Goal: Transaction & Acquisition: Download file/media

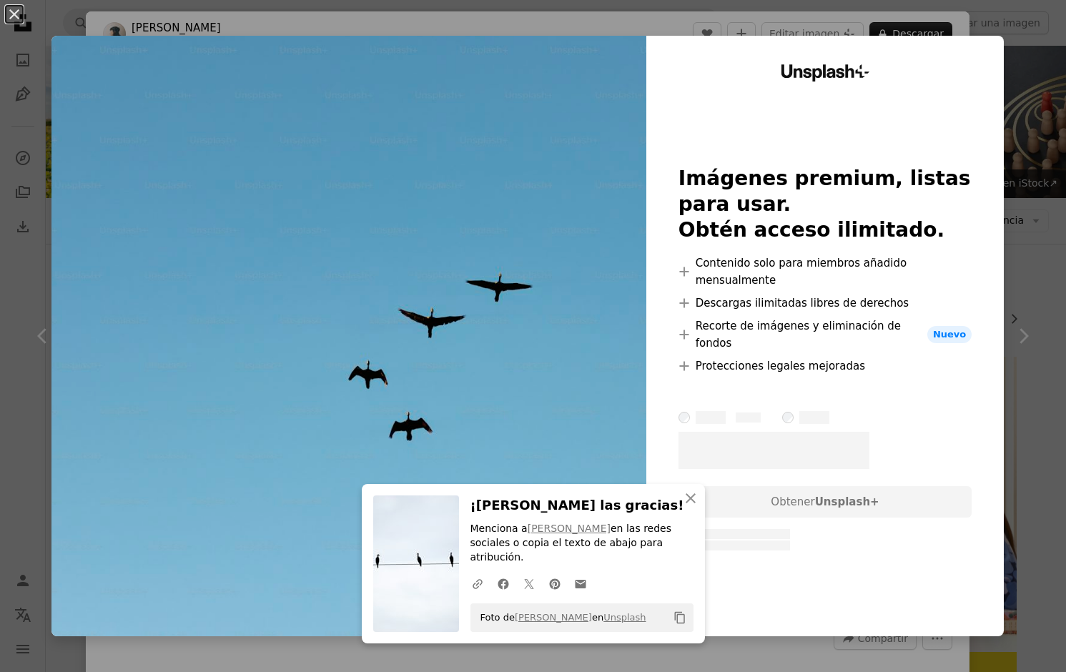
scroll to position [1698, 0]
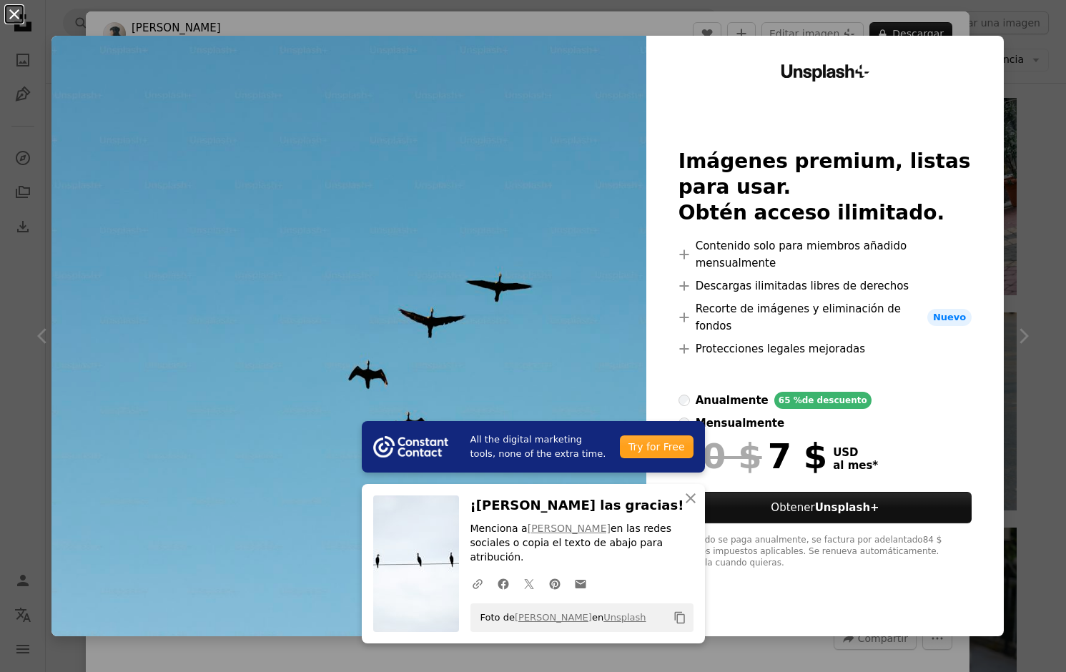
click at [20, 21] on button "An X shape" at bounding box center [14, 14] width 17 height 17
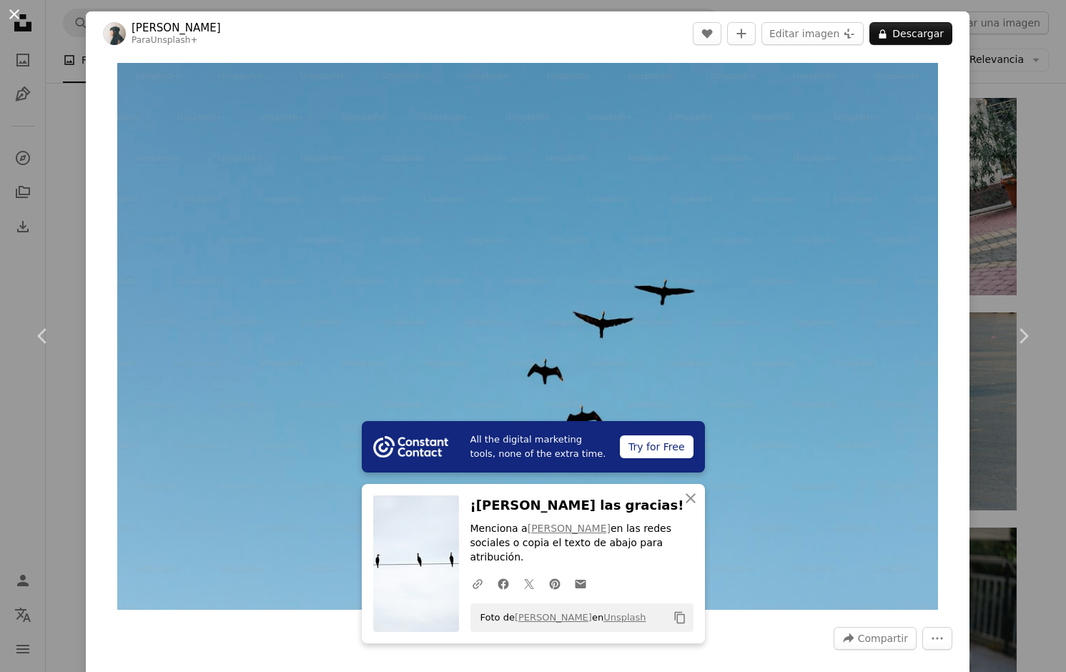
click at [13, 14] on button "An X shape" at bounding box center [14, 14] width 17 height 17
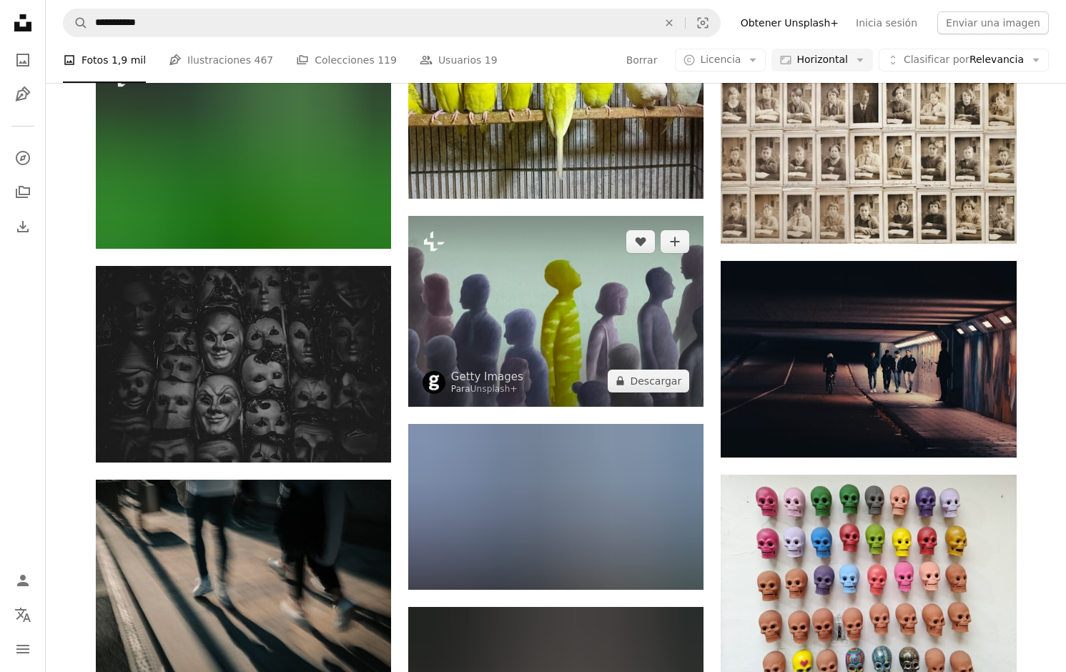
scroll to position [5067, 0]
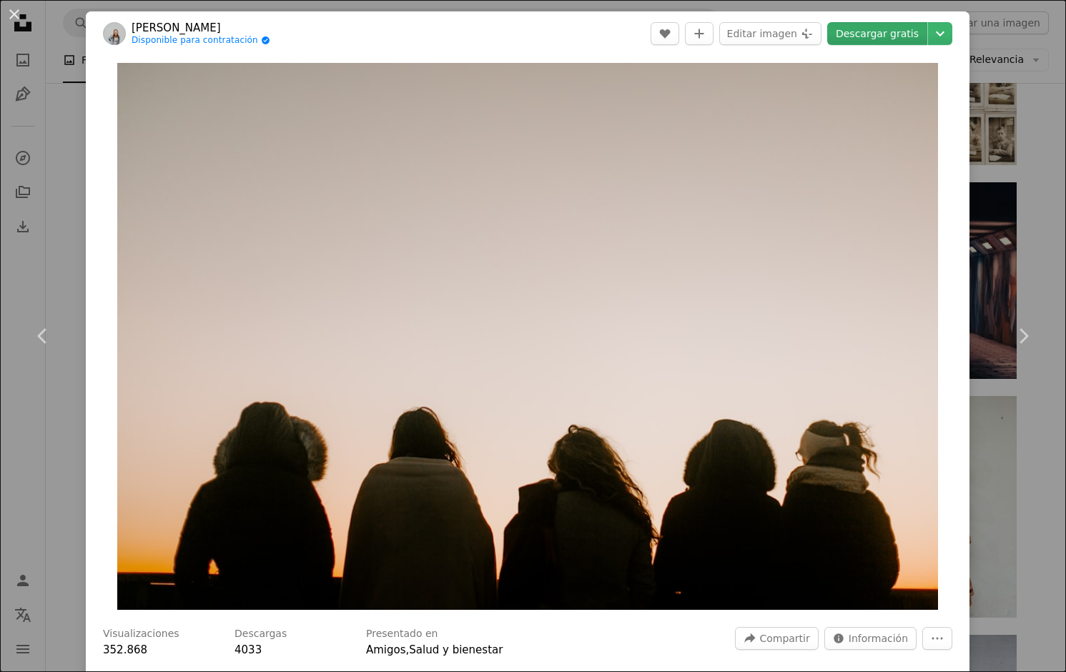
click at [875, 37] on link "Descargar gratis" at bounding box center [877, 33] width 100 height 23
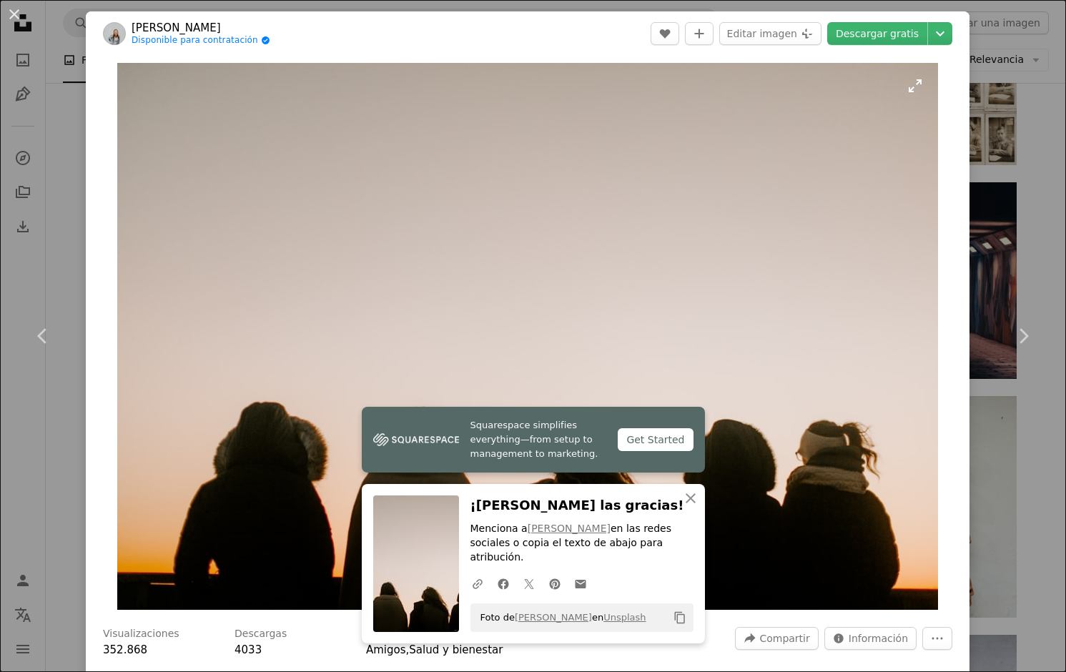
click at [698, 188] on img "Ampliar en esta imagen" at bounding box center [527, 336] width 820 height 547
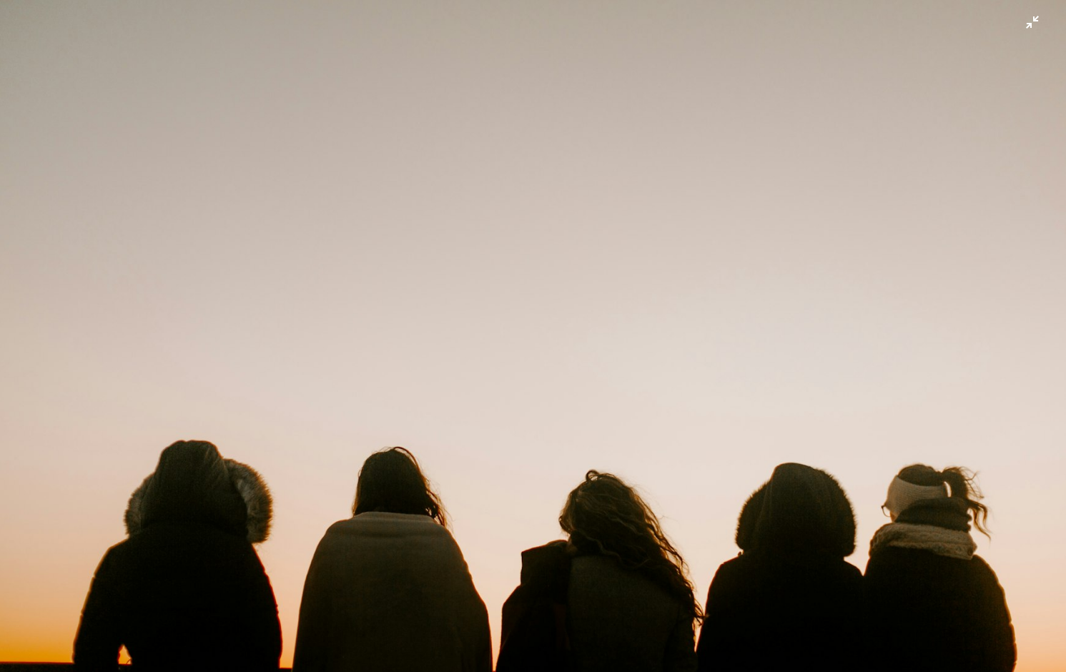
scroll to position [19, 0]
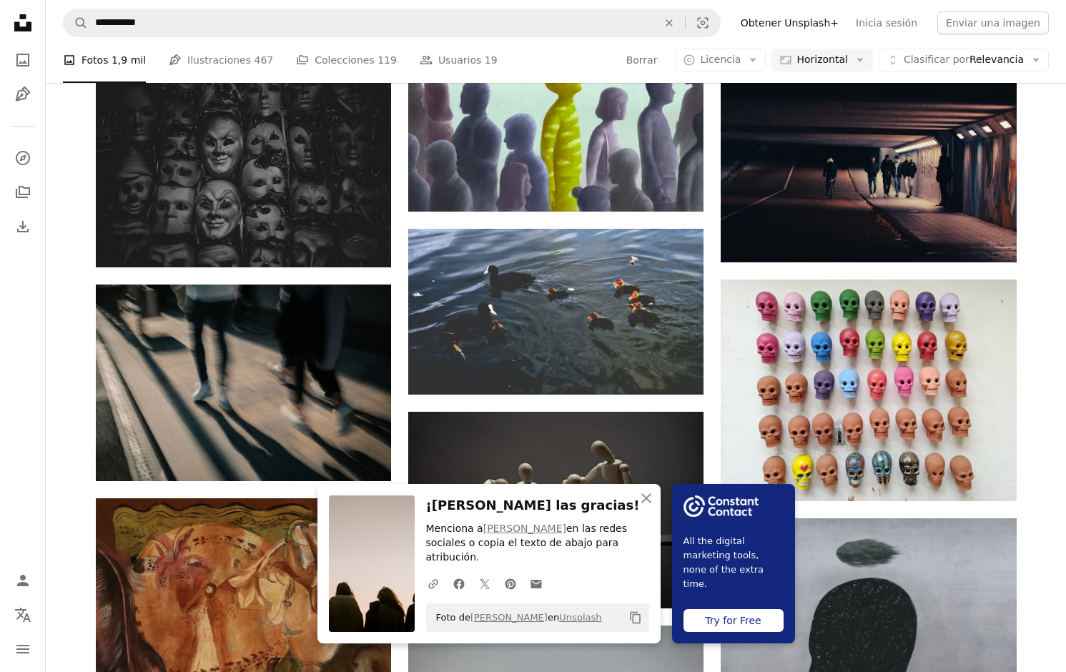
scroll to position [5186, 0]
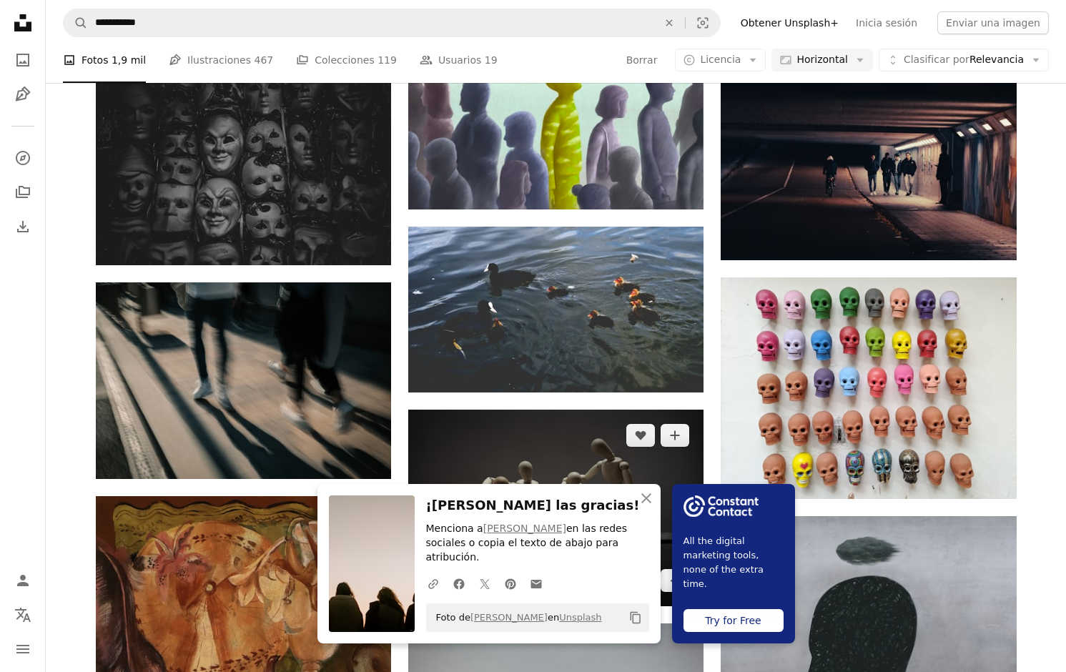
click at [626, 410] on img at bounding box center [555, 508] width 295 height 197
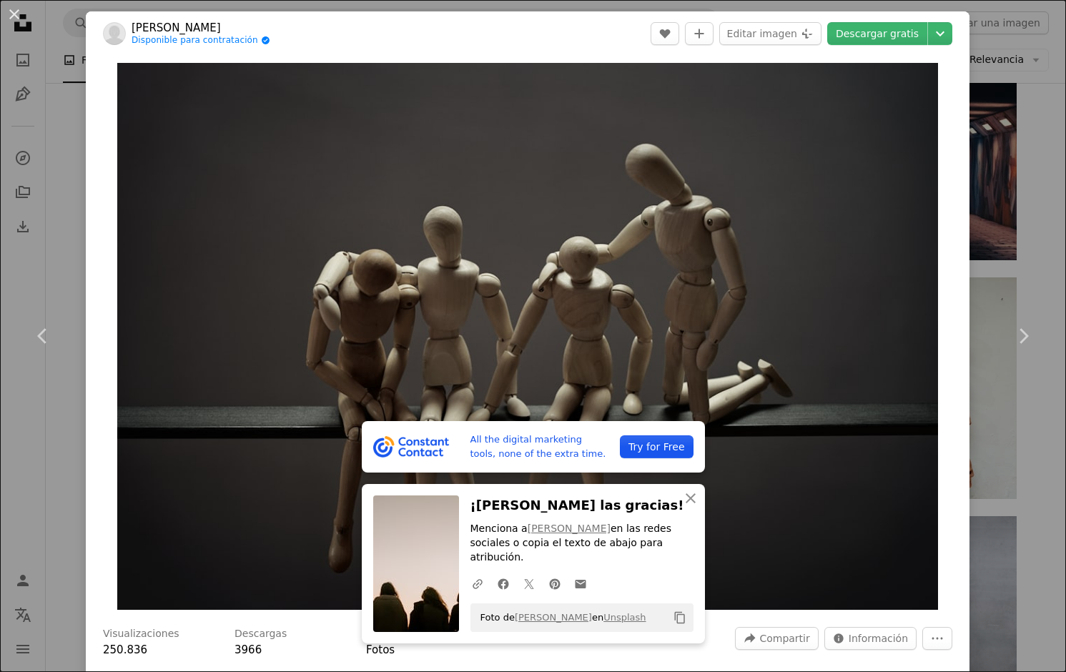
click at [1049, 133] on div "An X shape Chevron left Chevron right All the digital marketing tools, none of …" at bounding box center [533, 336] width 1066 height 672
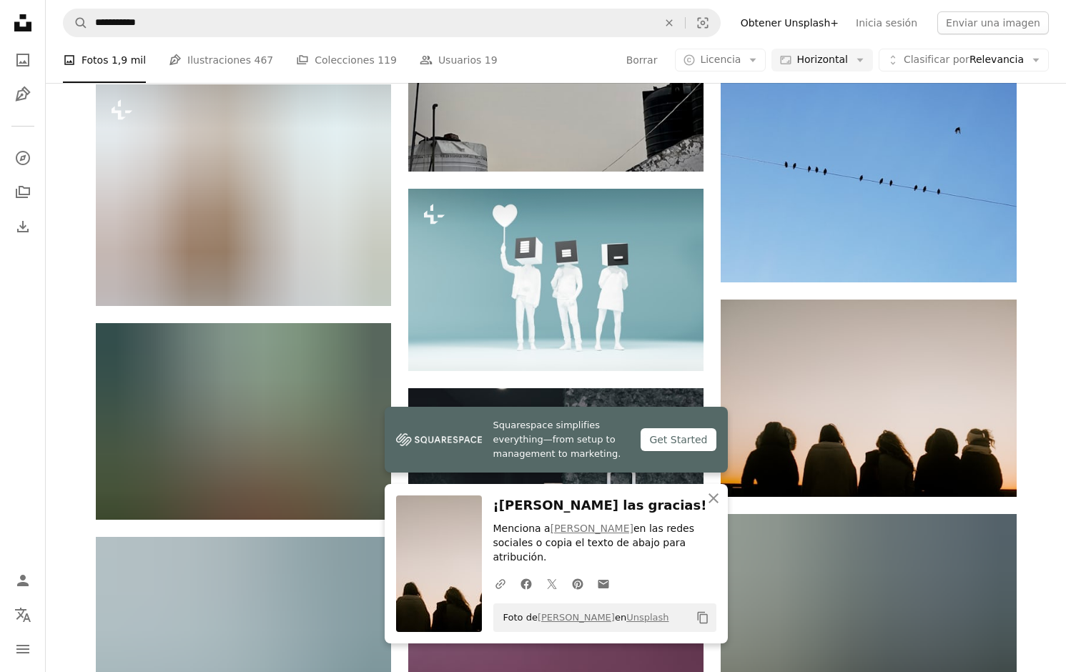
scroll to position [5861, 0]
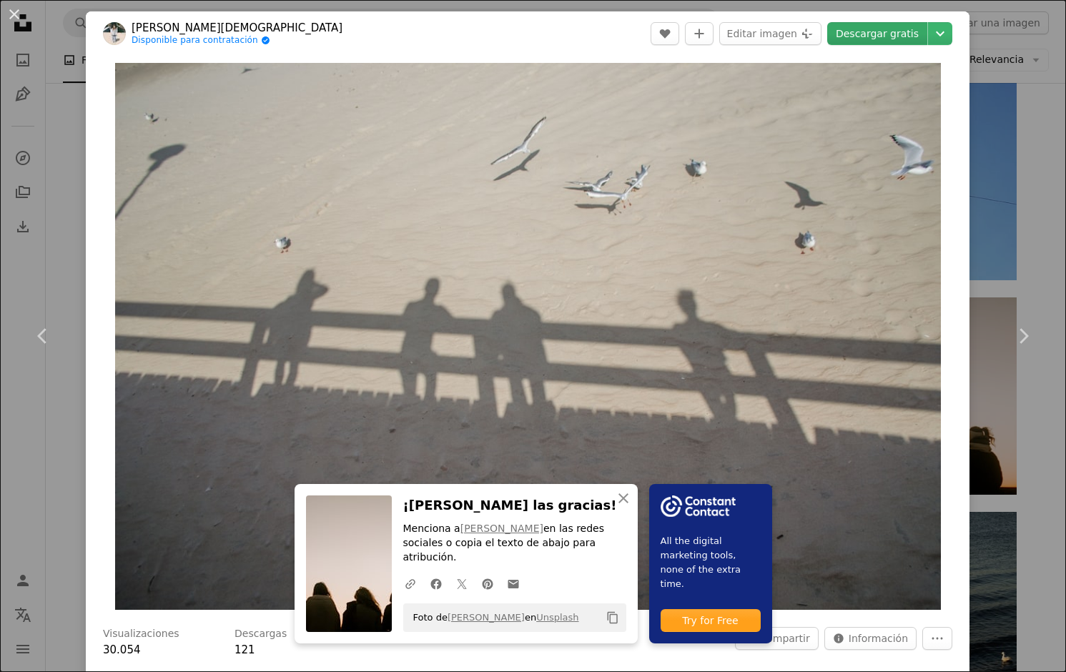
click at [889, 39] on link "Descargar gratis" at bounding box center [877, 33] width 100 height 23
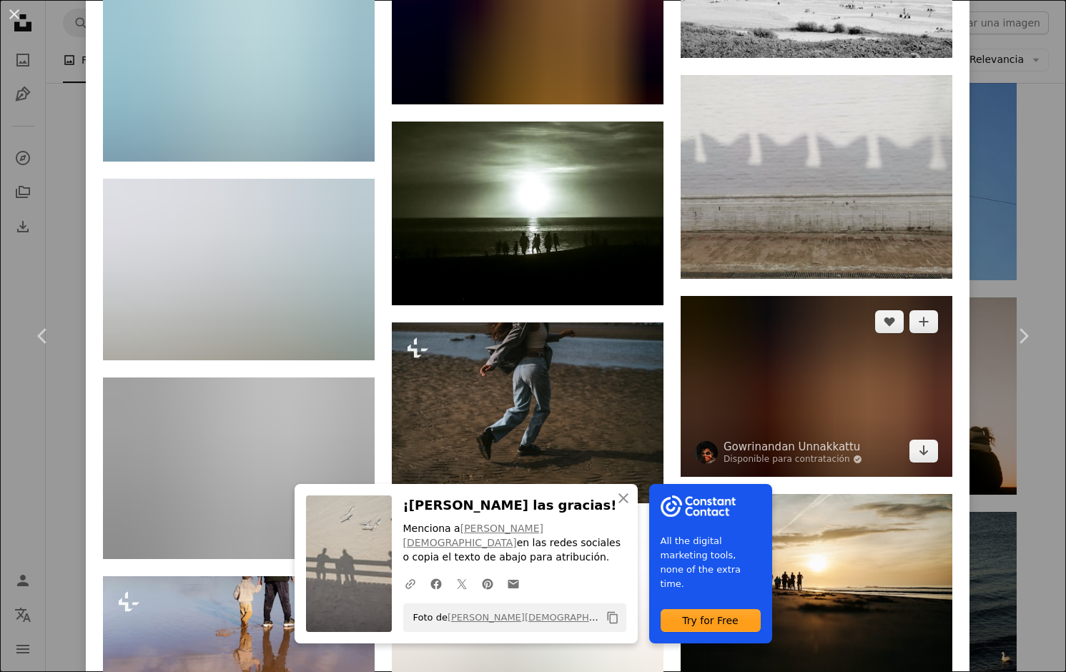
scroll to position [3003, 0]
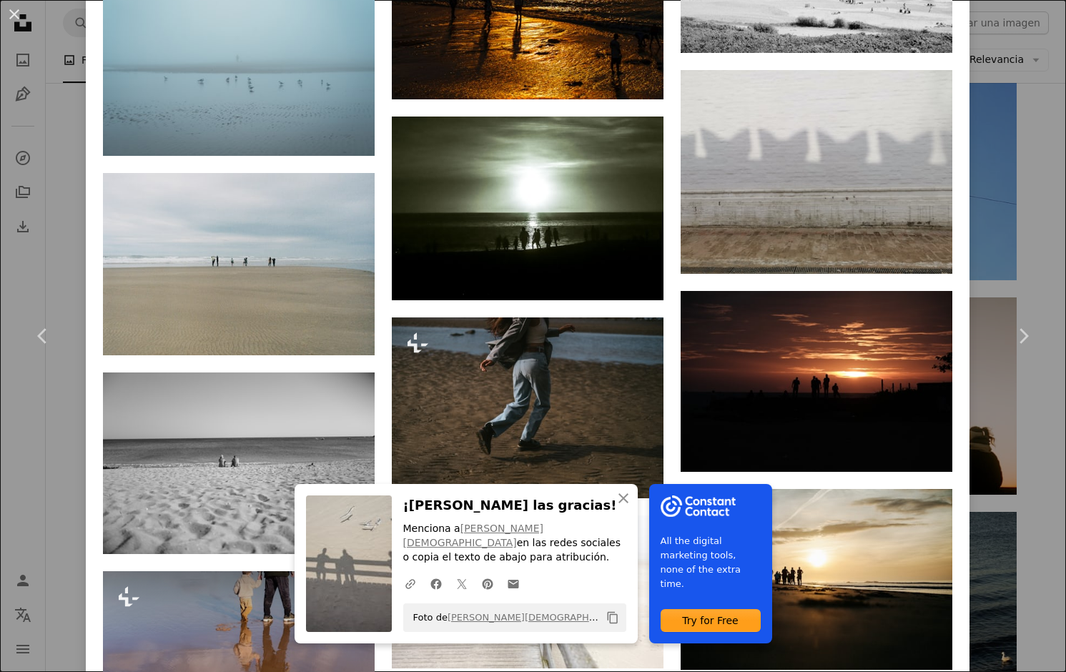
click at [315, 571] on img at bounding box center [239, 655] width 272 height 169
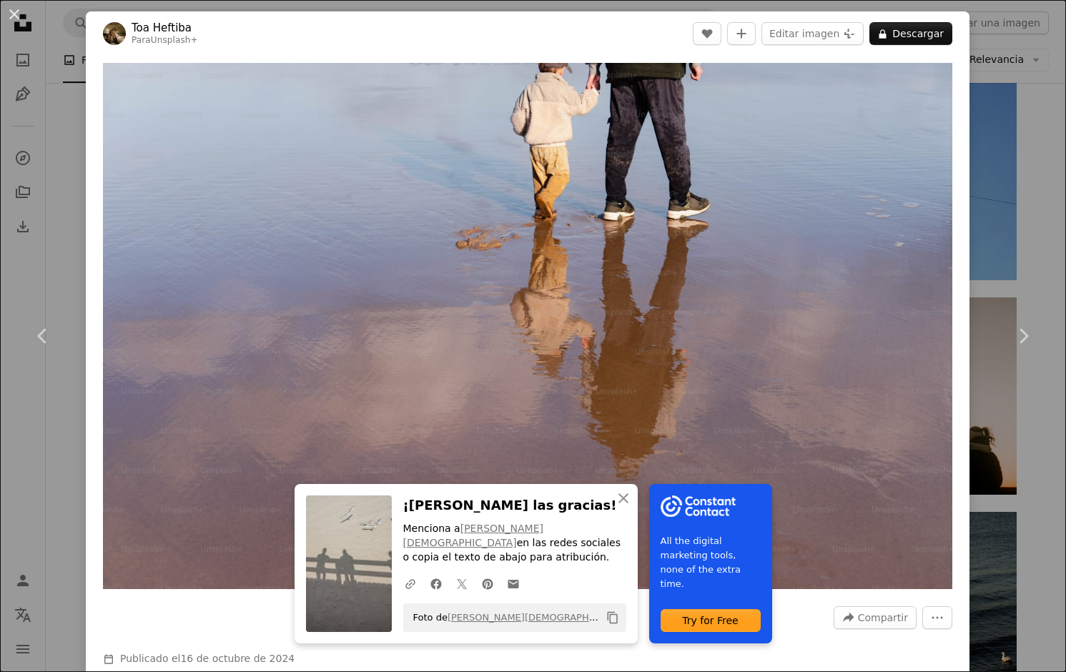
click at [1033, 114] on div "An X shape Chevron left Chevron right An X shape Cerrar ¡[PERSON_NAME] las grac…" at bounding box center [533, 336] width 1066 height 672
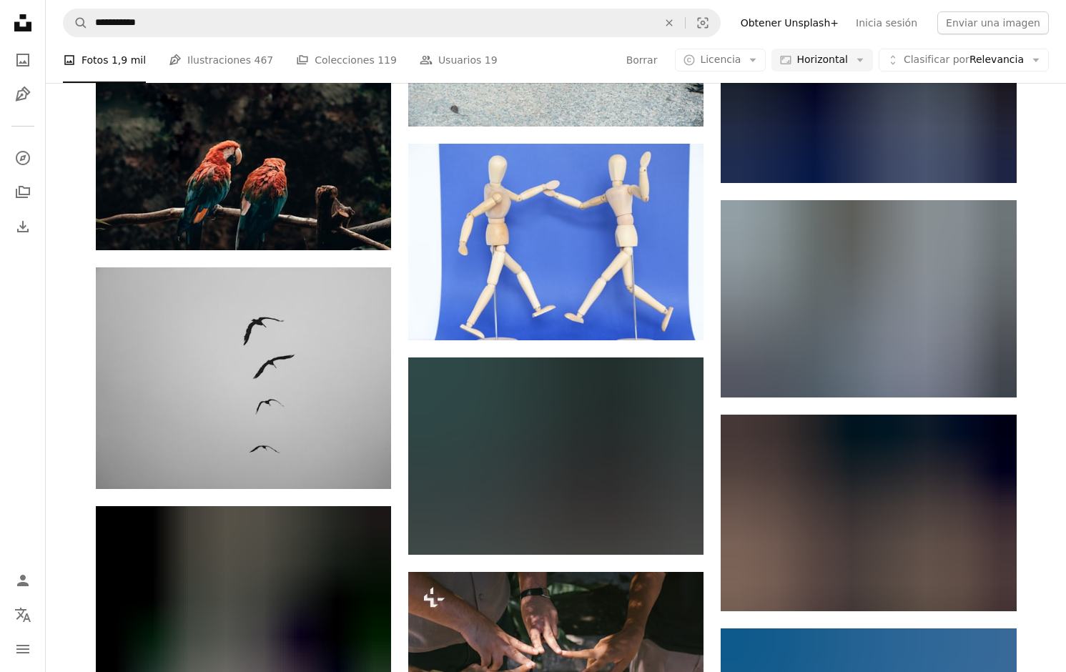
scroll to position [11537, 0]
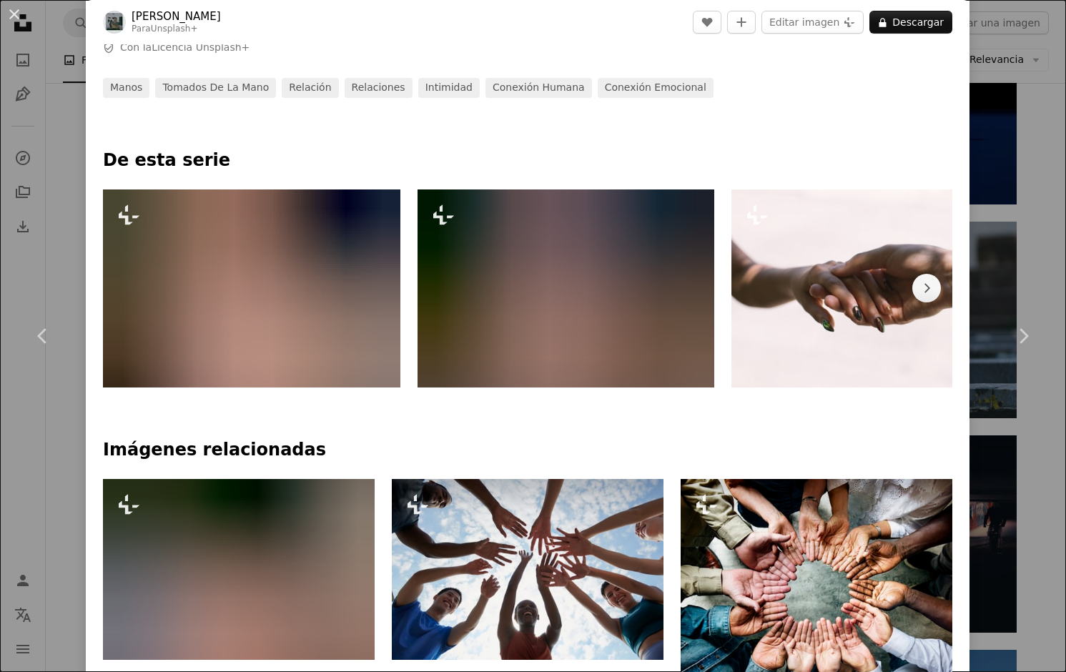
scroll to position [757, 0]
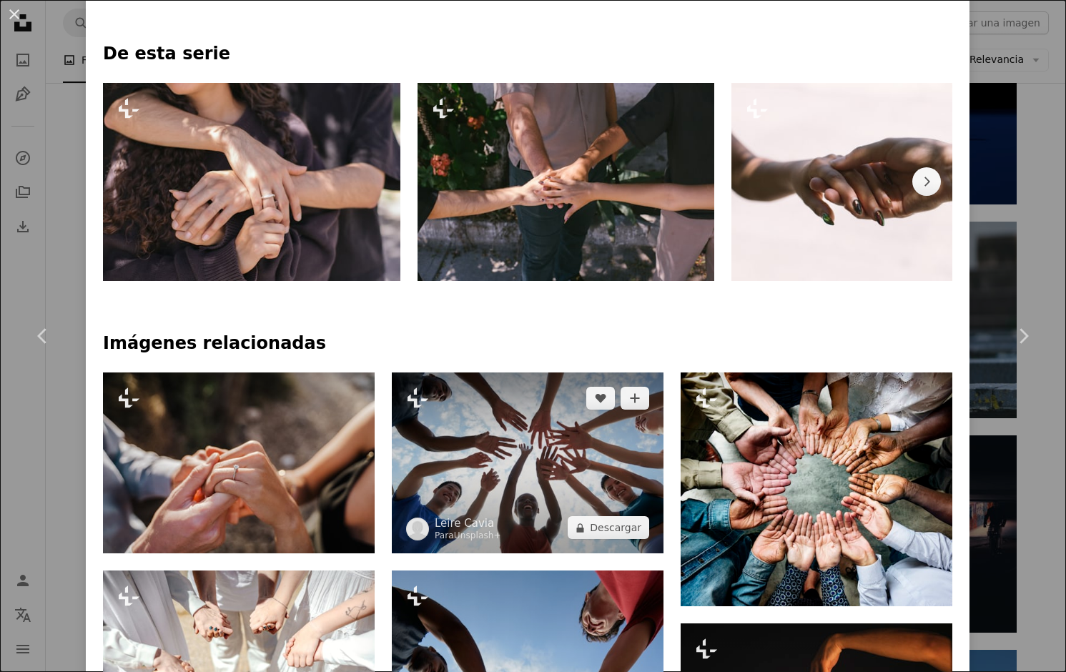
click at [527, 467] on img at bounding box center [528, 462] width 272 height 181
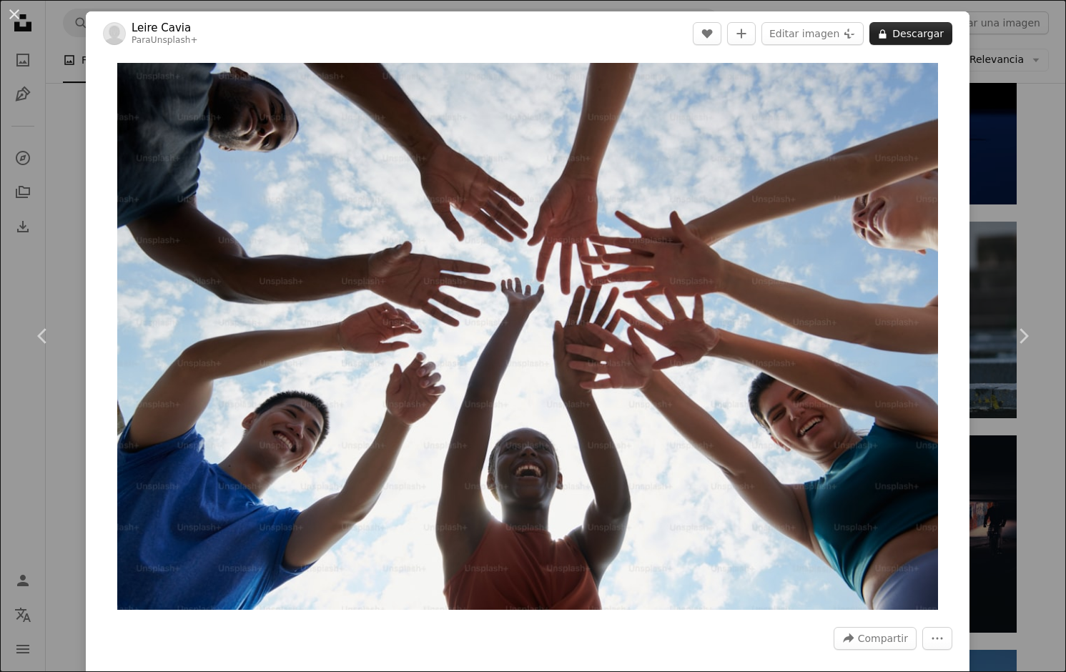
click at [920, 34] on button "A lock Descargar" at bounding box center [910, 33] width 83 height 23
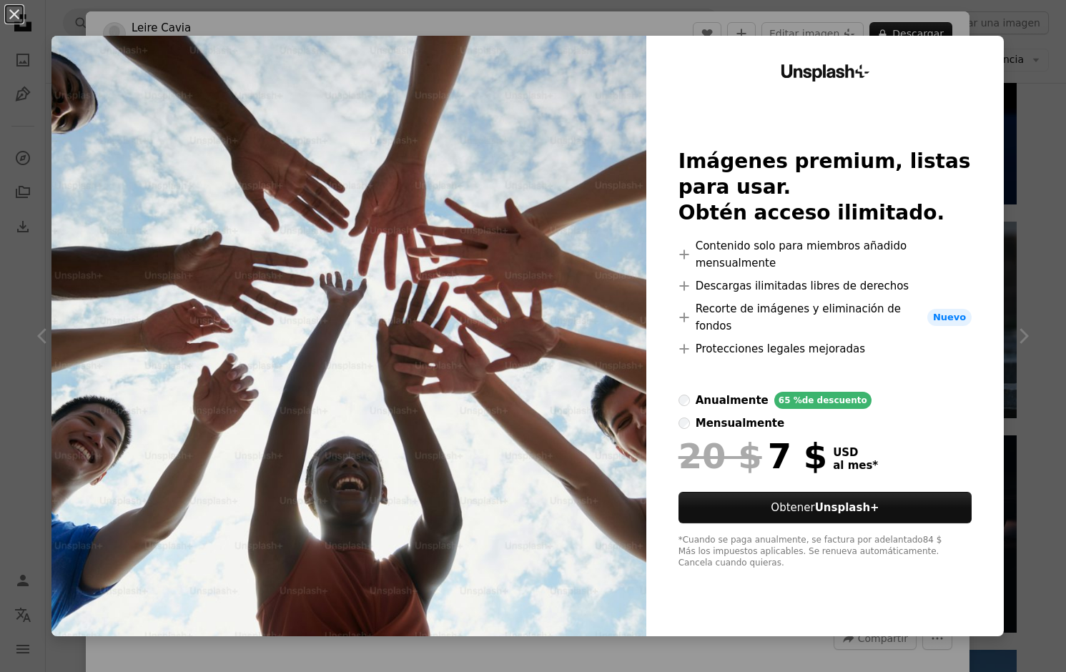
click at [1021, 84] on div "An X shape Unsplash+ Imágenes premium, listas para usar. Obtén acceso ilimitado…" at bounding box center [533, 336] width 1066 height 672
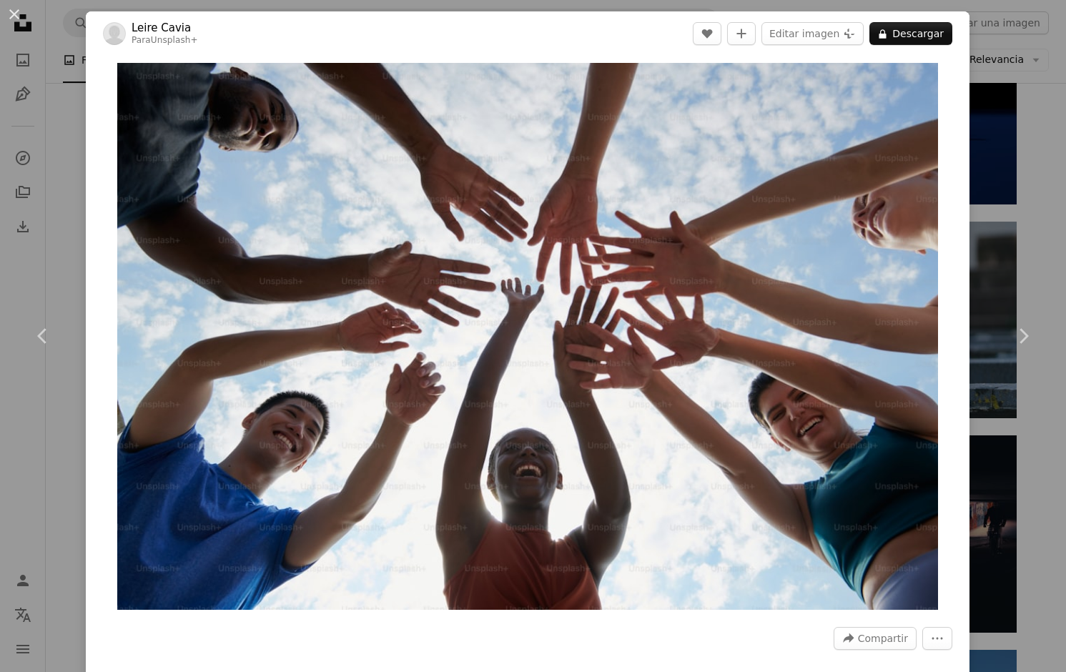
click at [69, 149] on div "An X shape Chevron left Chevron right Leire Cavia Para Unsplash+ A heart A plus…" at bounding box center [533, 336] width 1066 height 672
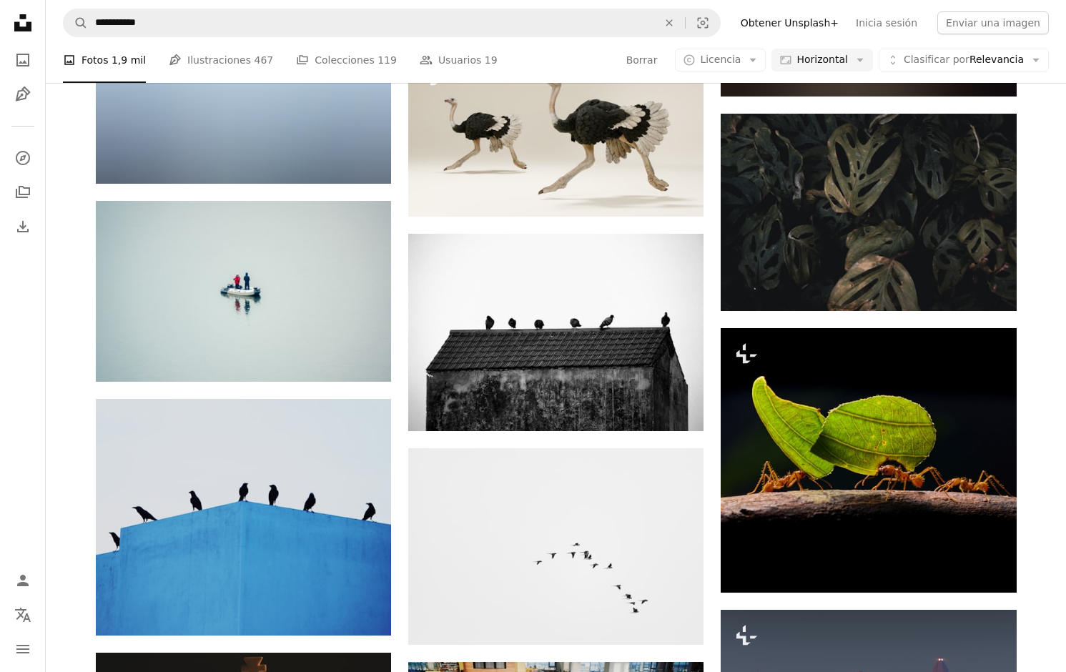
scroll to position [12935, 0]
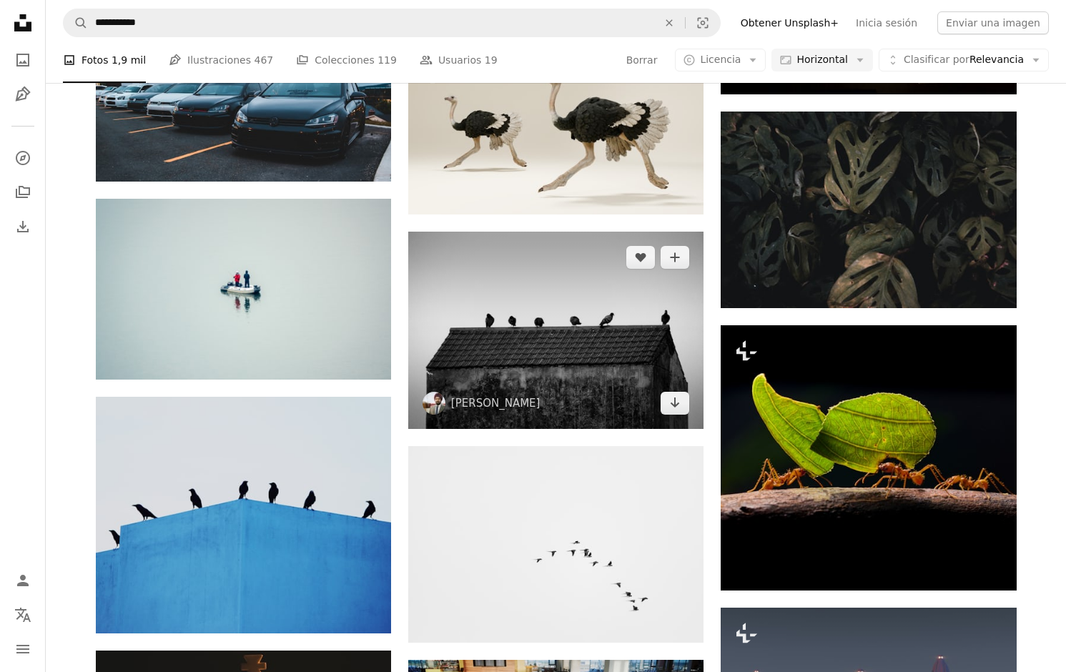
click at [520, 232] on img at bounding box center [555, 330] width 295 height 197
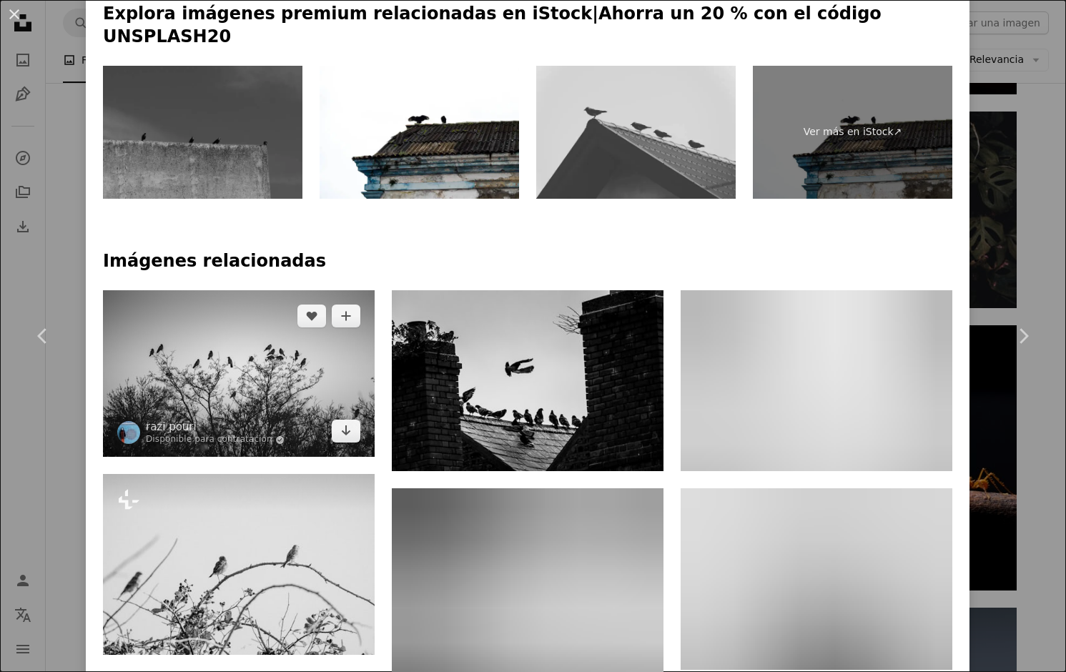
scroll to position [830, 0]
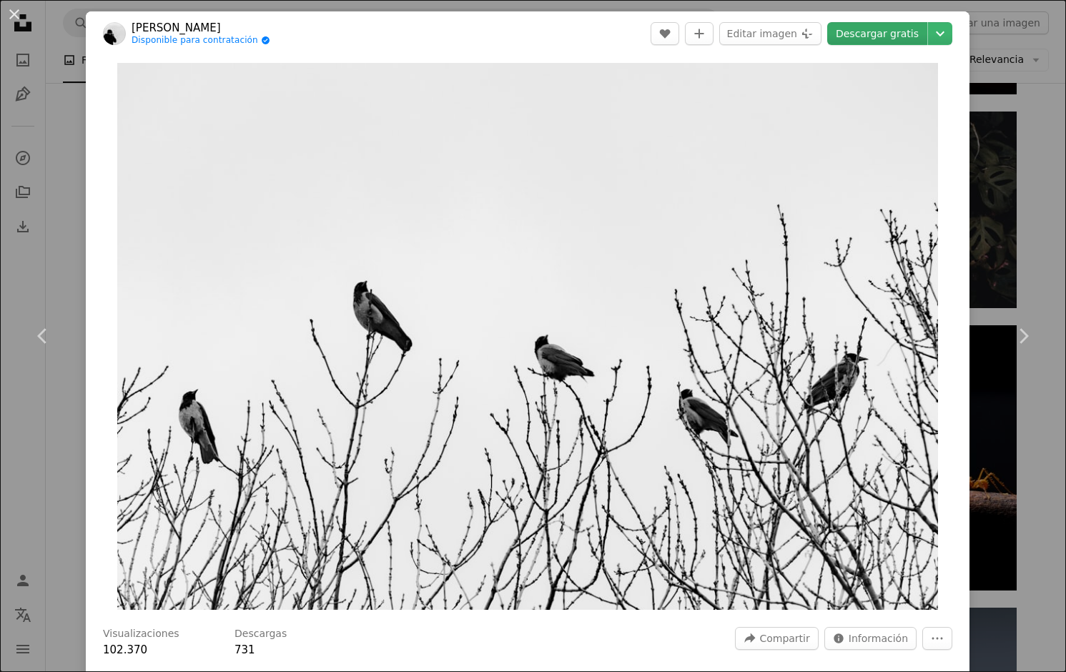
click at [892, 33] on link "Descargar gratis" at bounding box center [877, 33] width 100 height 23
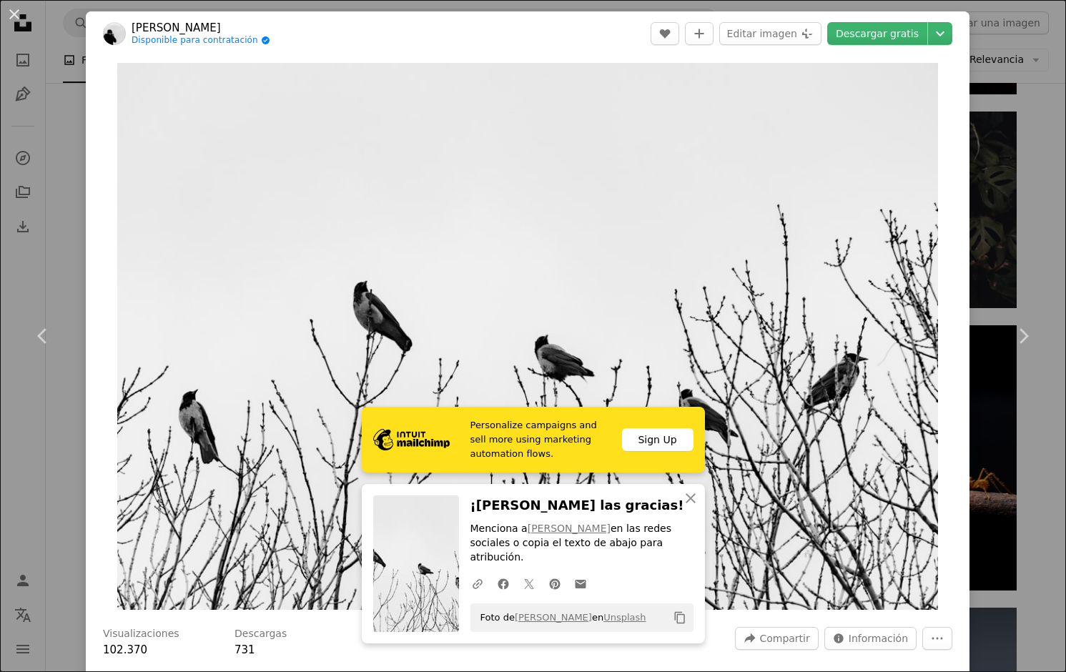
click at [1022, 260] on div "An X shape Chevron left Chevron right Personalize campaigns and sell more using…" at bounding box center [533, 336] width 1066 height 672
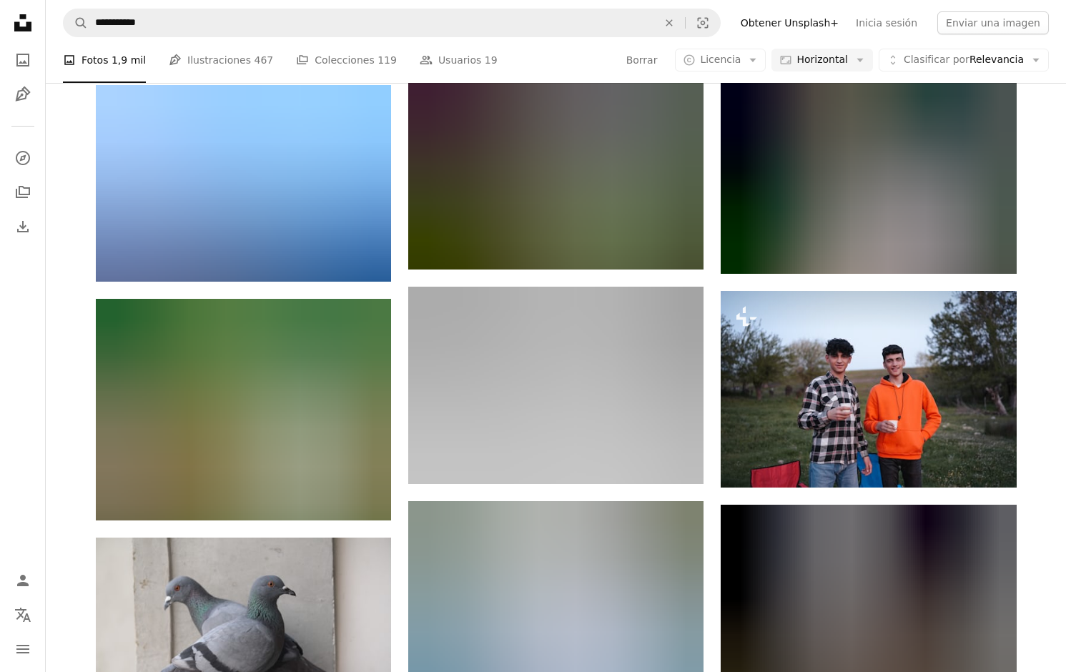
scroll to position [16365, 0]
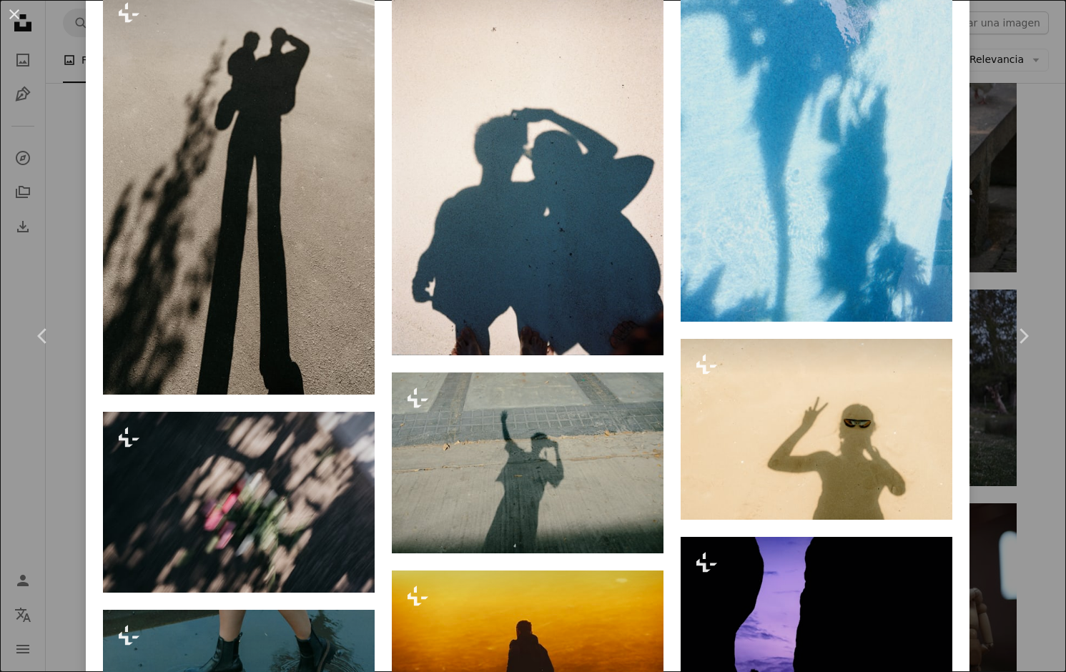
scroll to position [2257, 0]
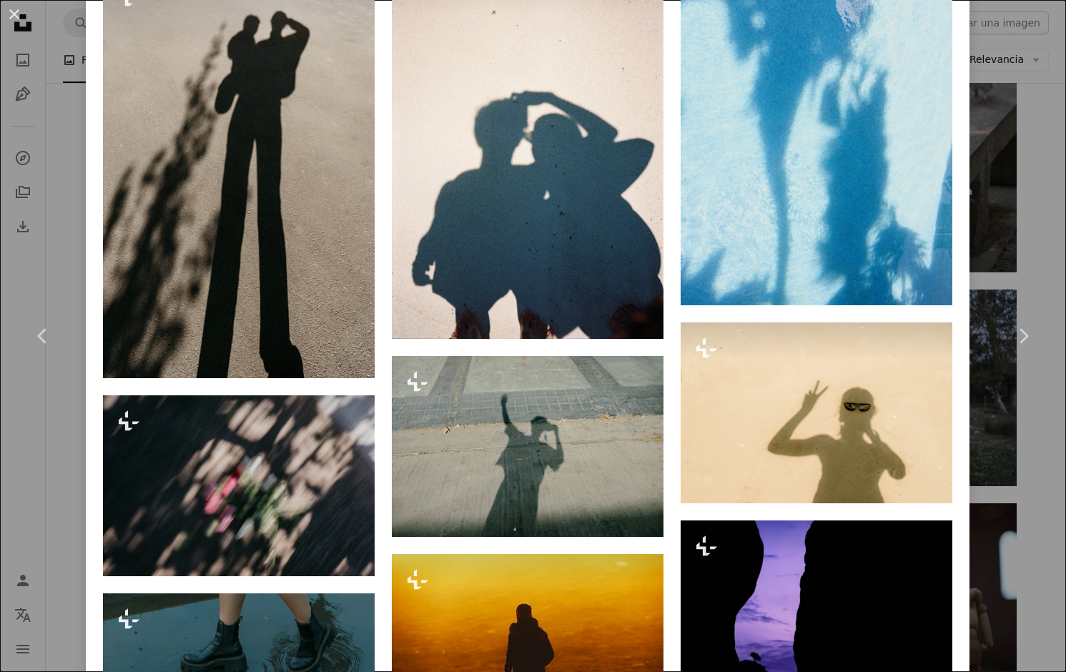
click at [51, 229] on div "An X shape Chevron left Chevron right [PERSON_NAME] Para Unsplash+ A heart A pl…" at bounding box center [533, 336] width 1066 height 672
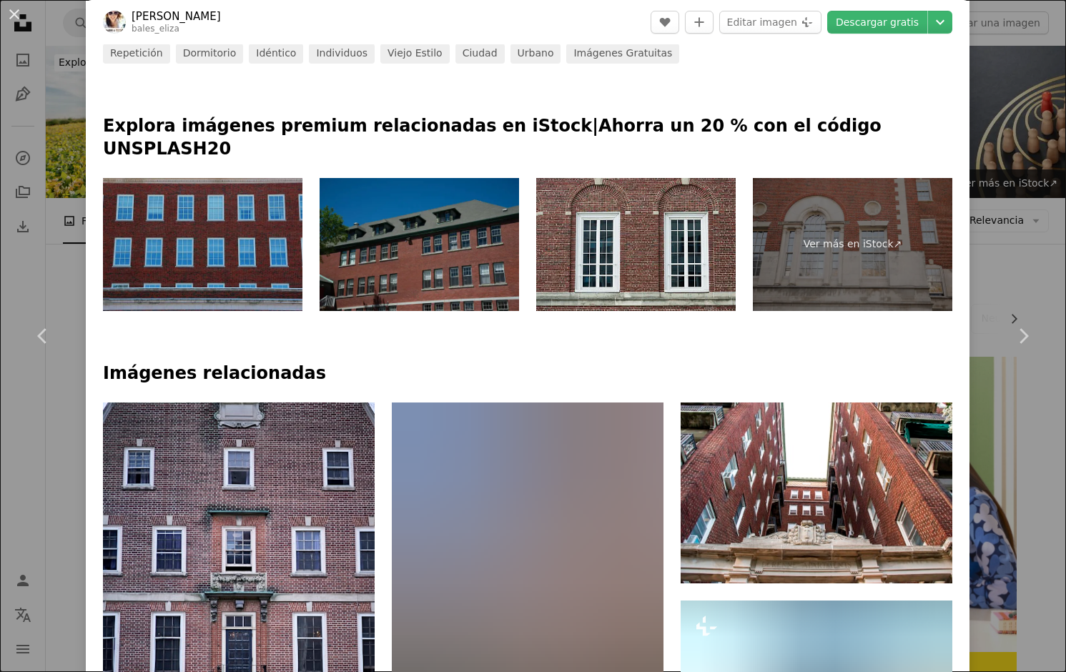
scroll to position [728, 0]
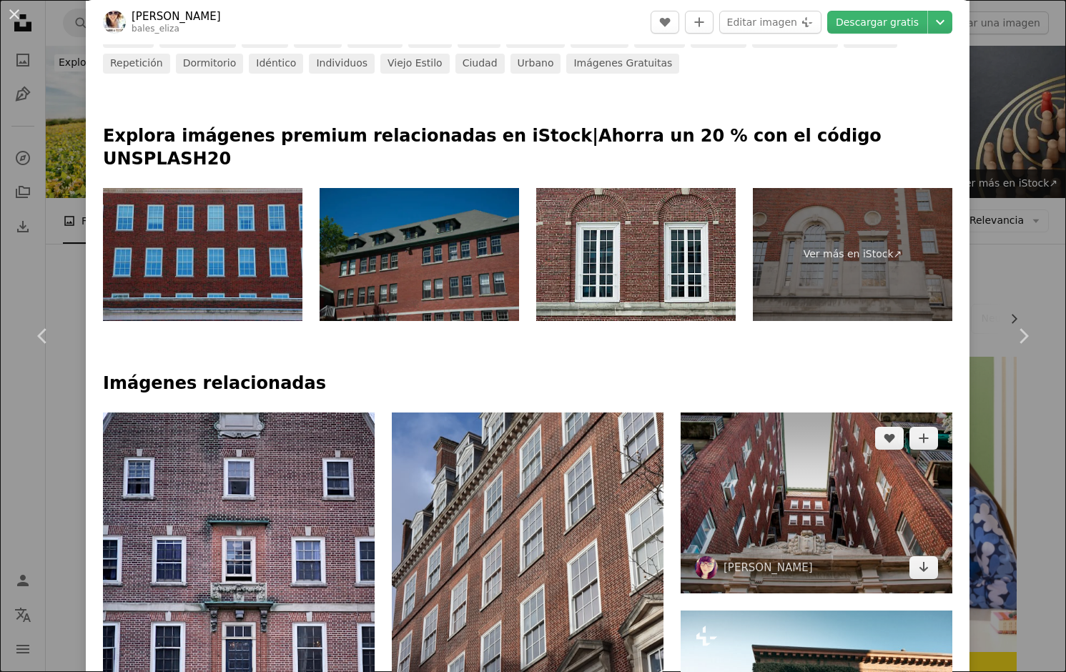
click at [885, 412] on img at bounding box center [816, 502] width 272 height 181
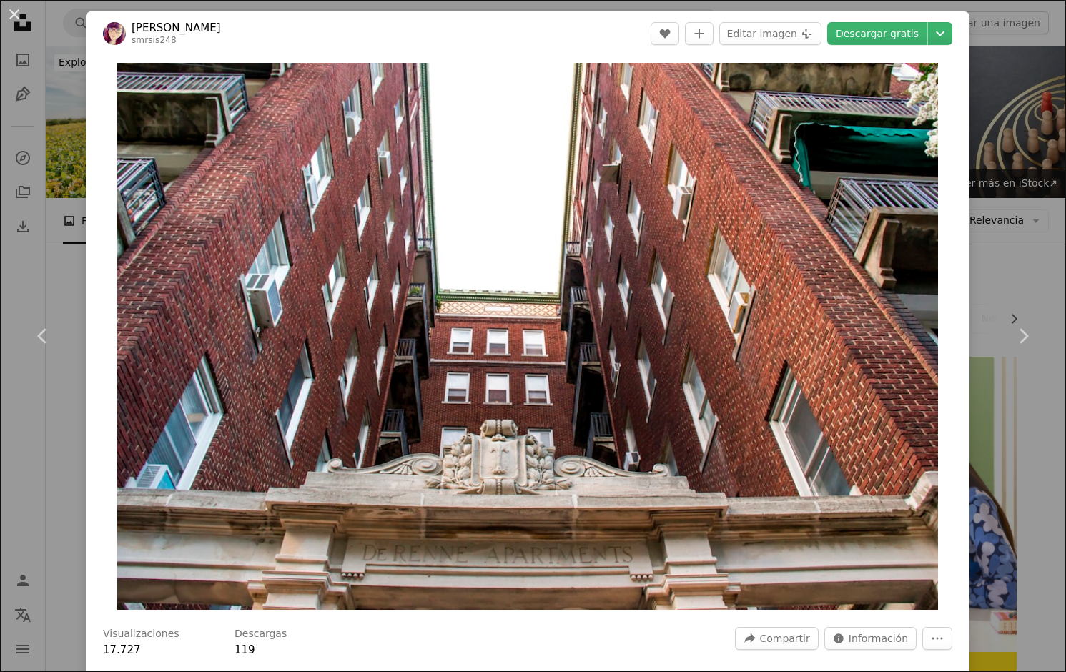
click at [1016, 144] on div "An X shape Chevron left Chevron right [PERSON_NAME] smrsis248 A heart A plus si…" at bounding box center [533, 336] width 1066 height 672
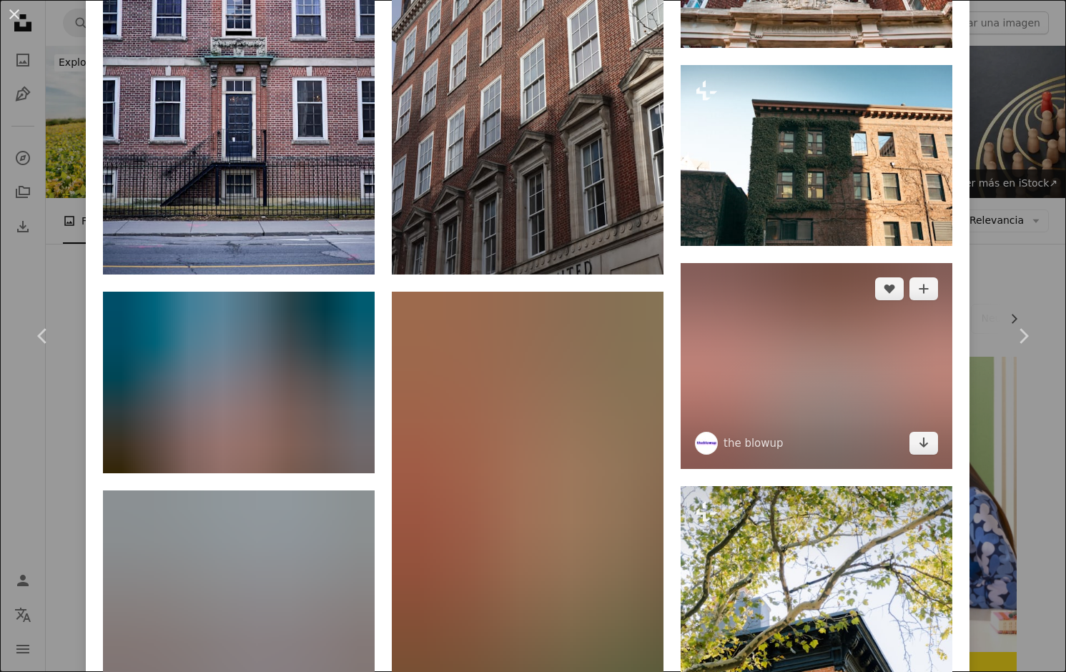
scroll to position [1294, 0]
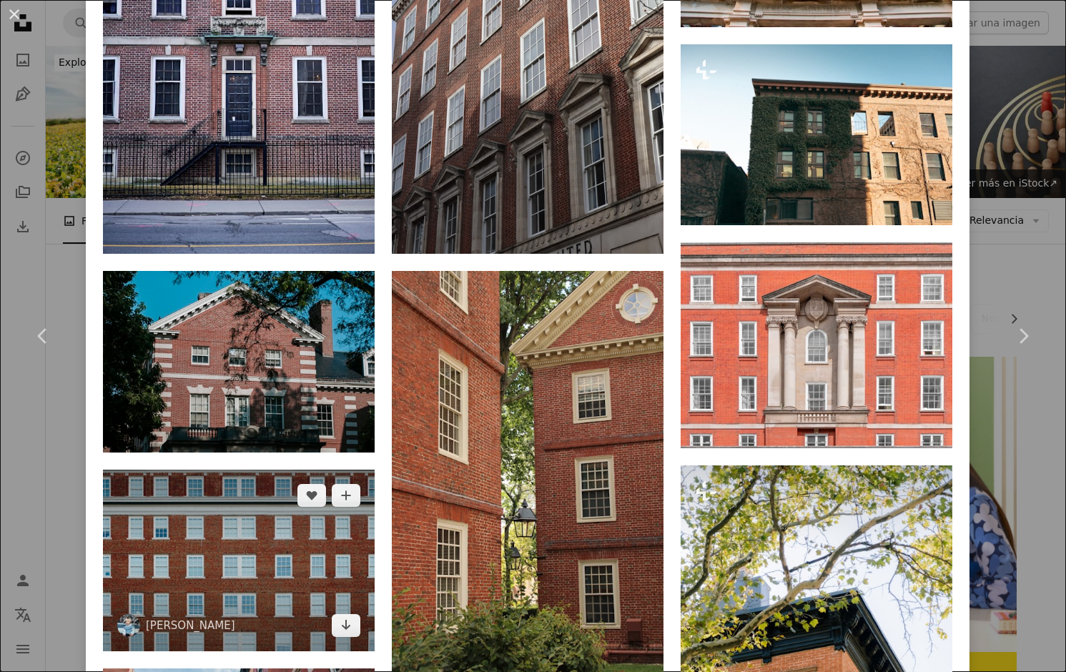
click at [295, 470] on img at bounding box center [239, 560] width 272 height 181
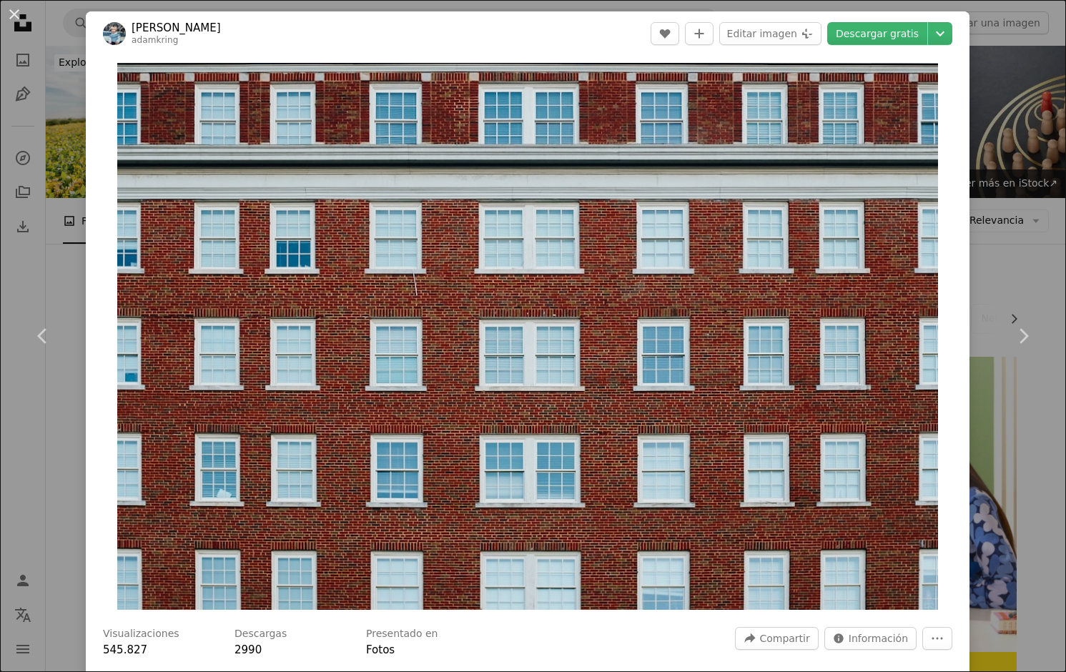
click at [1016, 77] on div "An X shape Chevron left Chevron right [PERSON_NAME] adamkring A heart A plus si…" at bounding box center [533, 336] width 1066 height 672
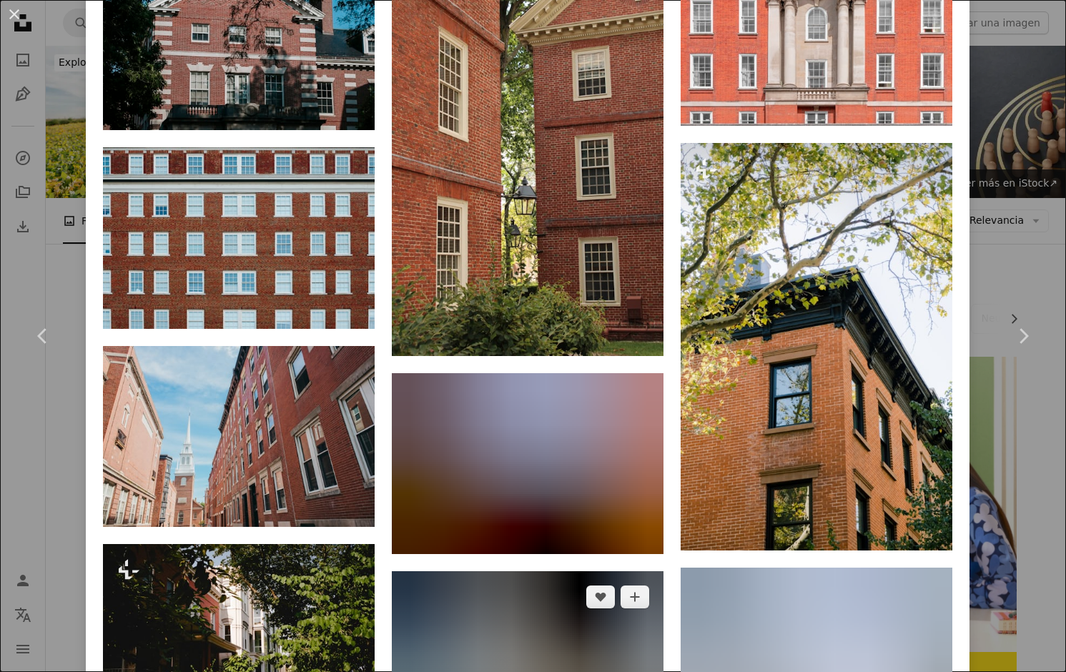
scroll to position [1617, 0]
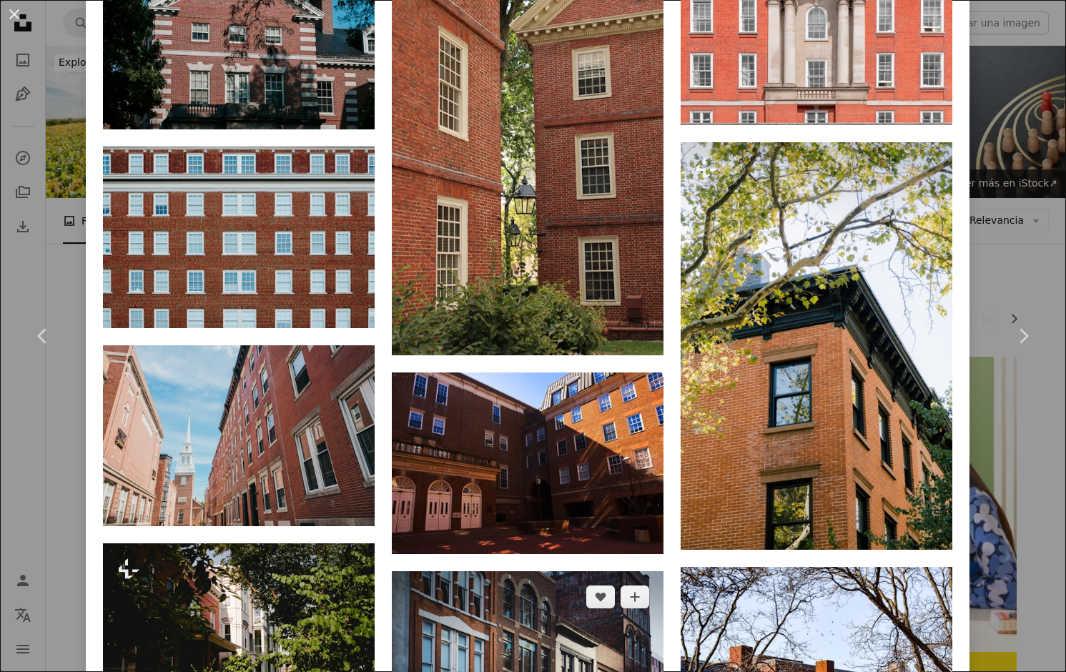
click at [535, 571] on img at bounding box center [528, 661] width 272 height 181
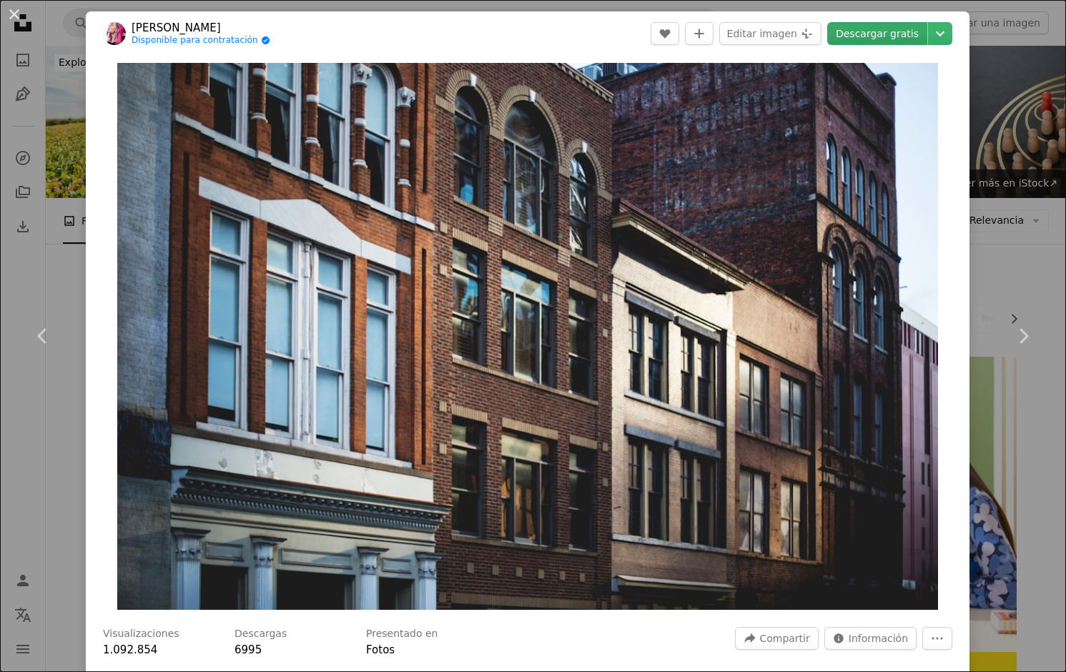
click at [875, 37] on link "Descargar gratis" at bounding box center [877, 33] width 100 height 23
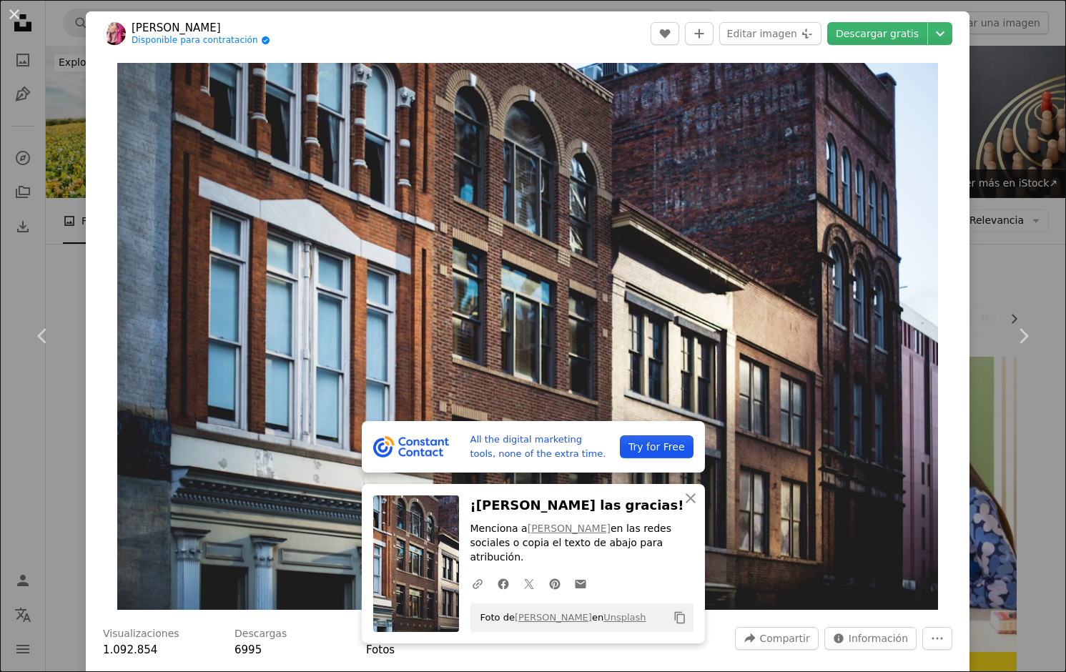
click at [66, 146] on div "An X shape Chevron left Chevron right All the digital marketing tools, none of …" at bounding box center [533, 336] width 1066 height 672
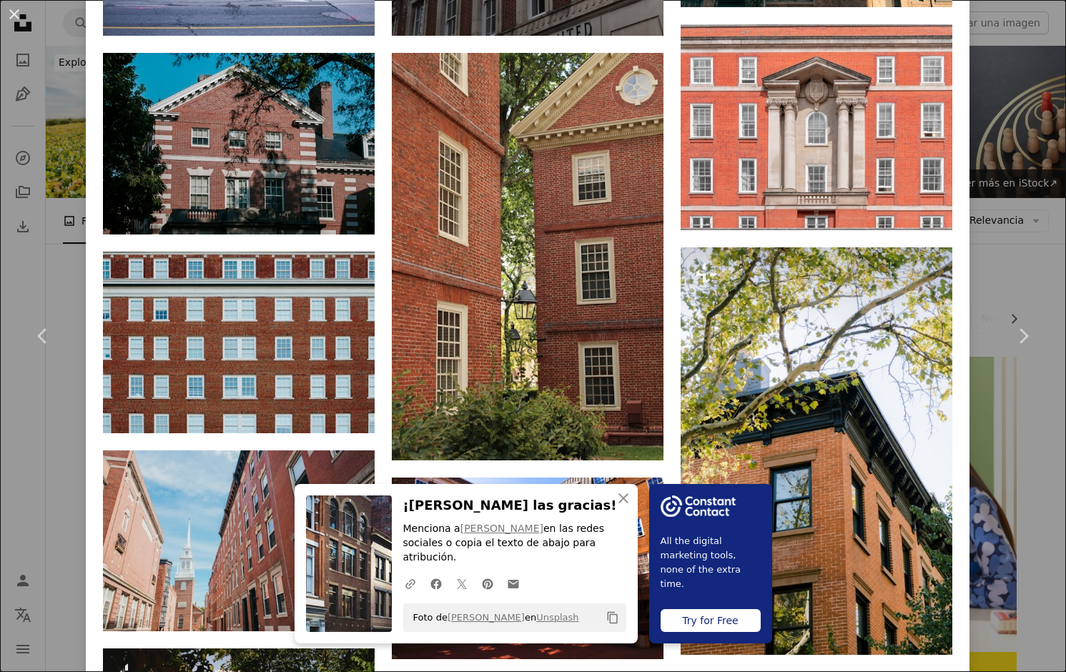
scroll to position [1498, 0]
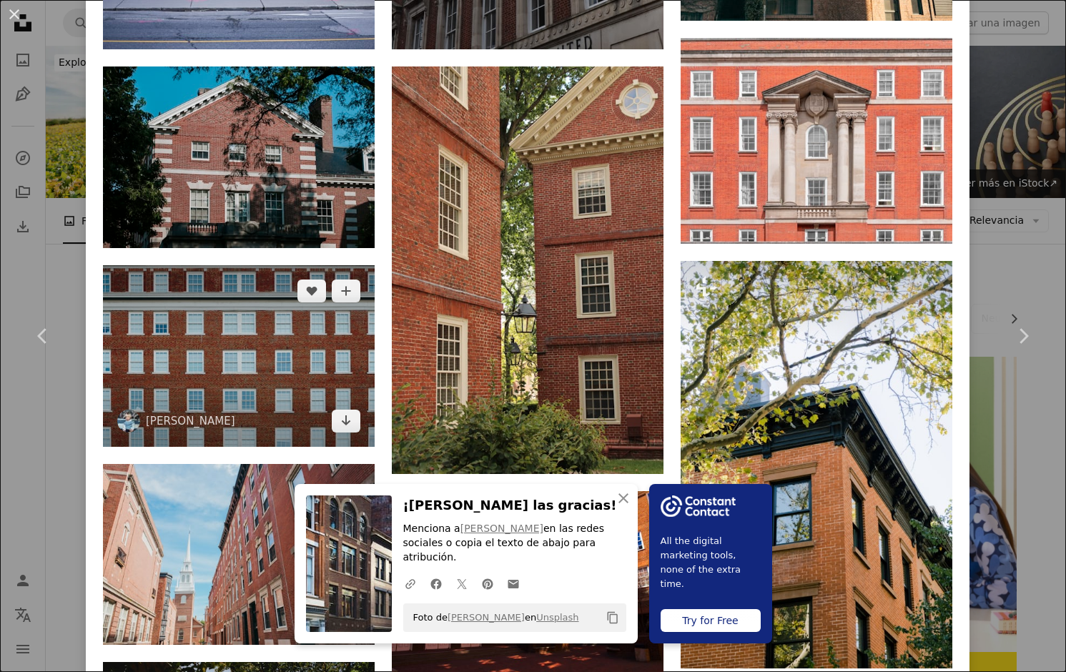
click at [263, 265] on img at bounding box center [239, 355] width 272 height 181
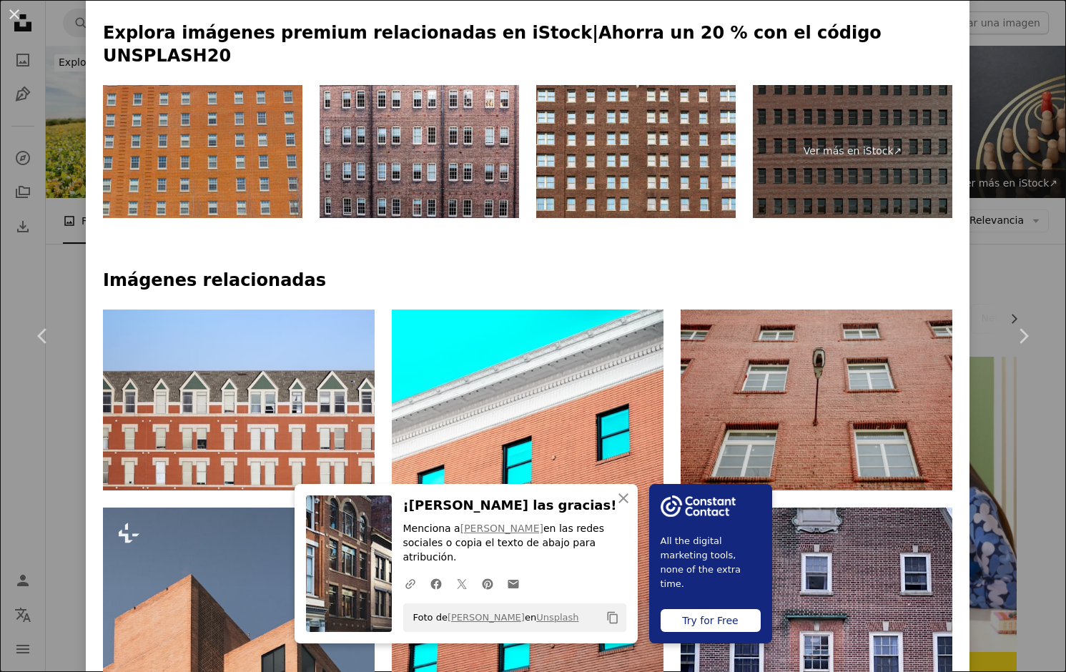
scroll to position [852, 0]
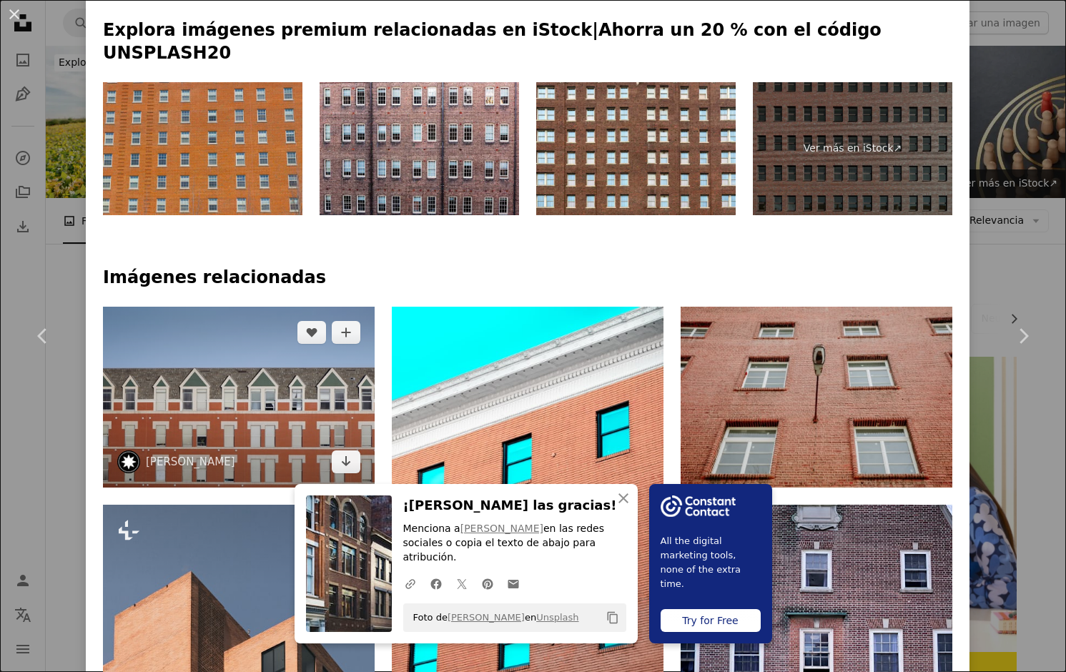
click at [220, 307] on img at bounding box center [239, 397] width 272 height 181
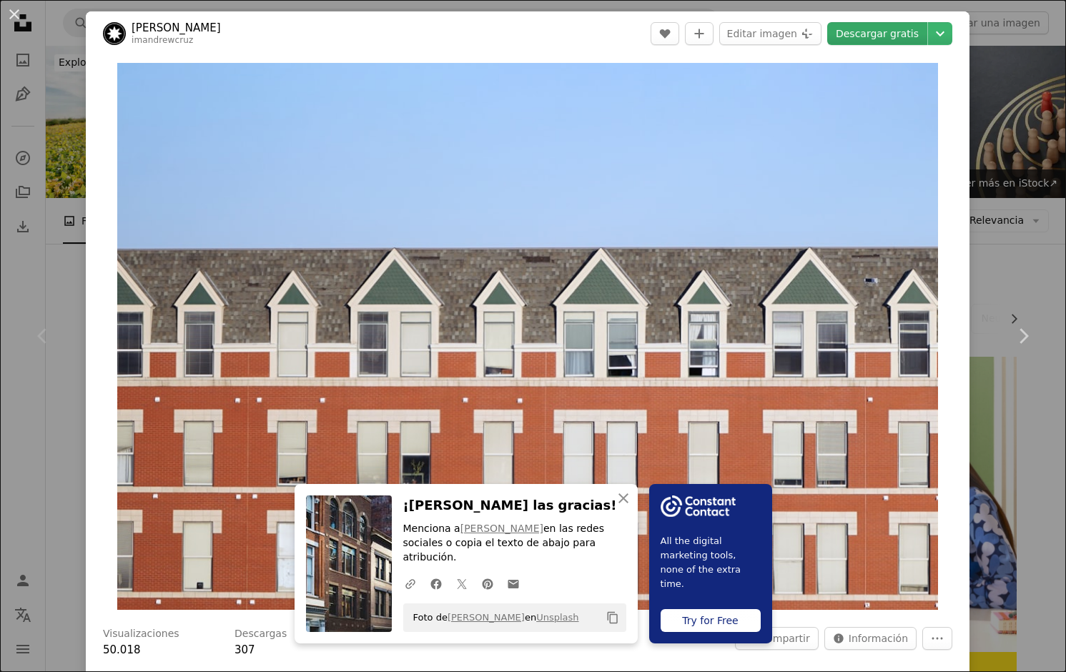
click at [890, 42] on link "Descargar gratis" at bounding box center [877, 33] width 100 height 23
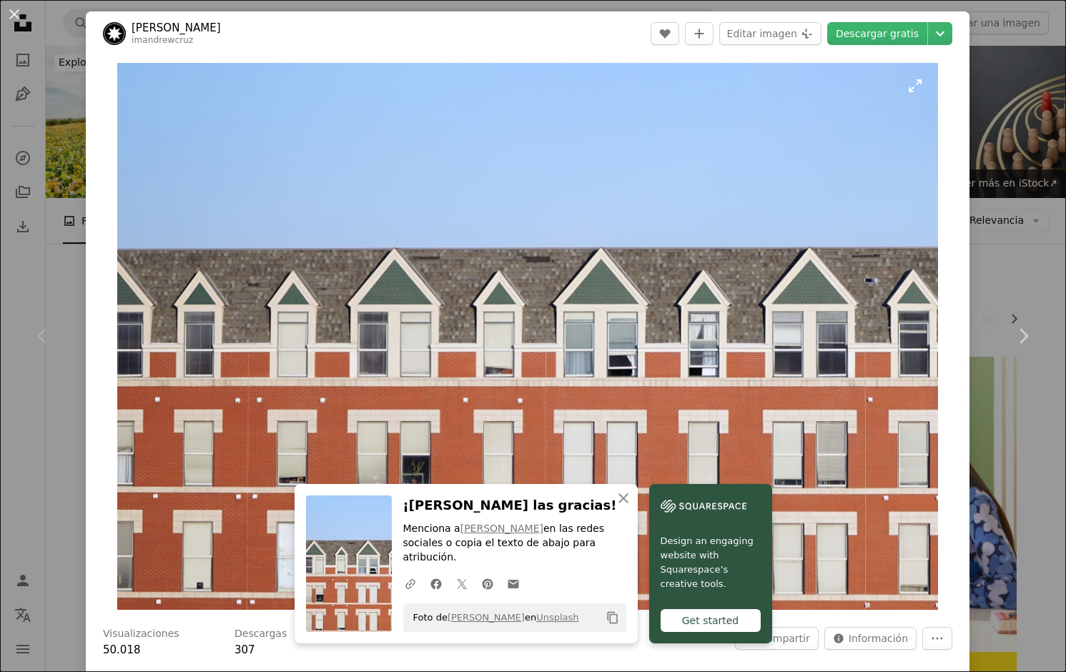
click at [729, 264] on img "Ampliar en esta imagen" at bounding box center [527, 336] width 820 height 547
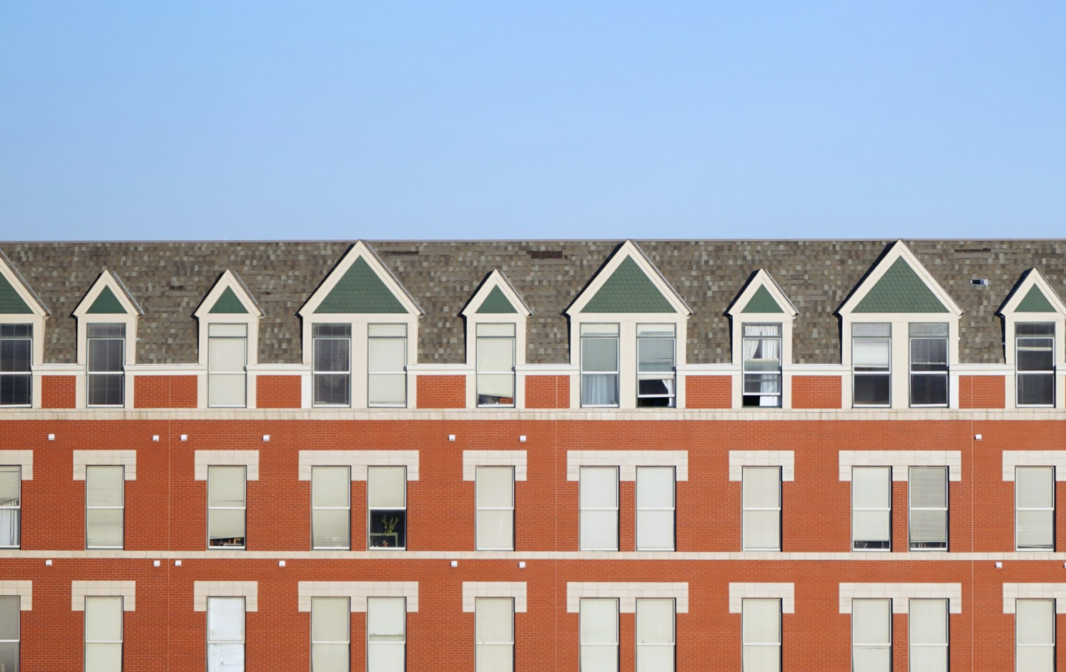
scroll to position [38, 0]
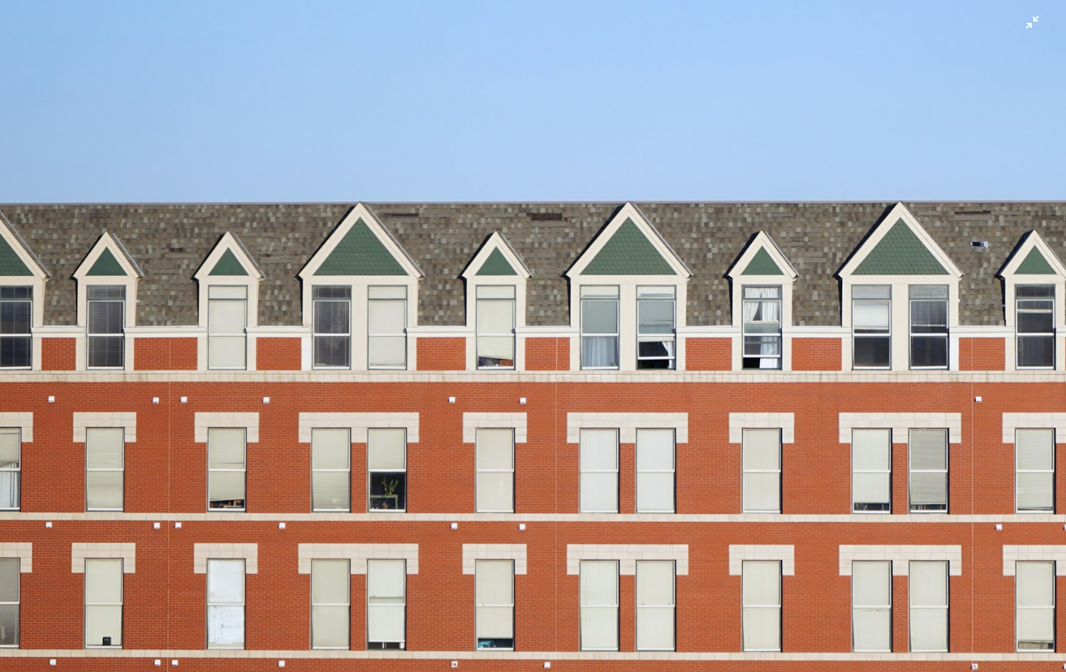
click at [726, 249] on img "Reducir el zoom en esta imagen" at bounding box center [532, 316] width 1067 height 711
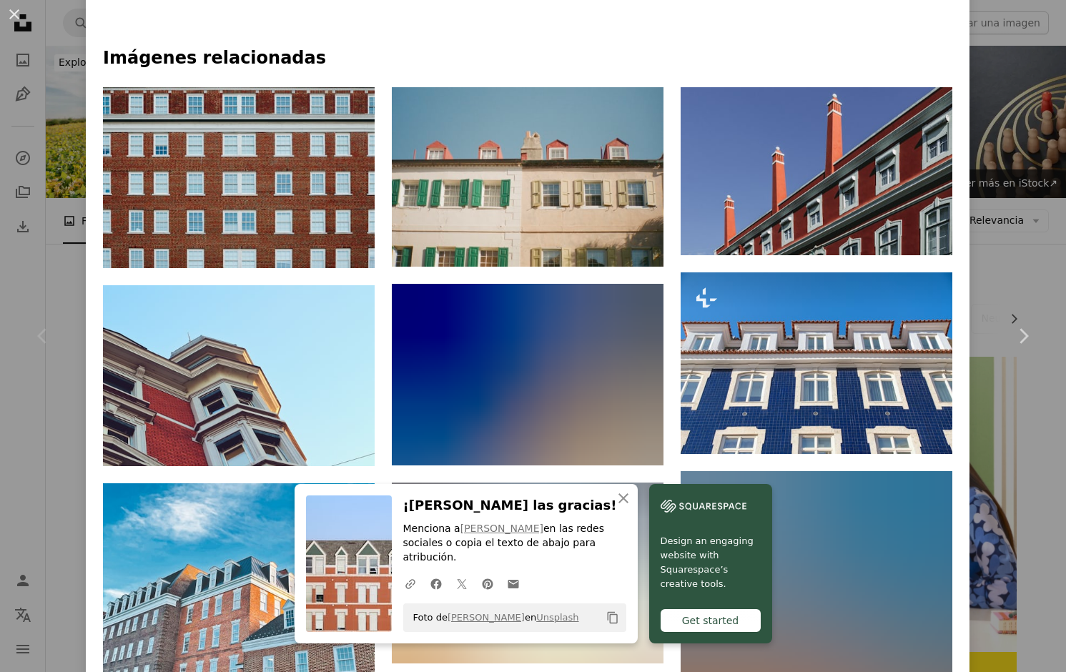
scroll to position [1070, 0]
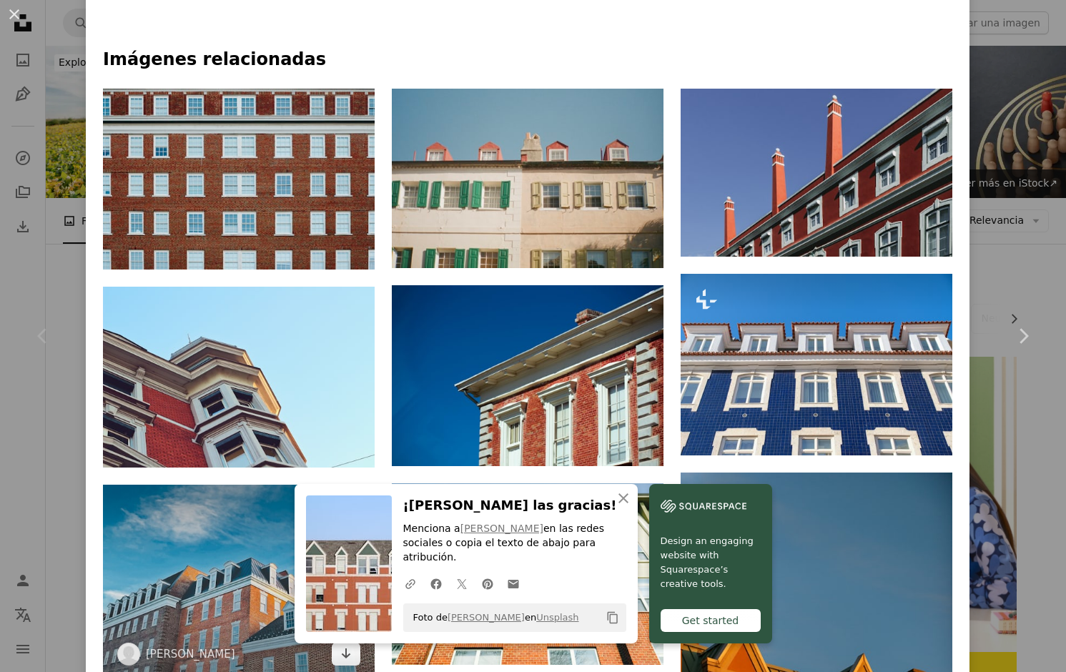
click at [337, 485] on img at bounding box center [239, 582] width 272 height 195
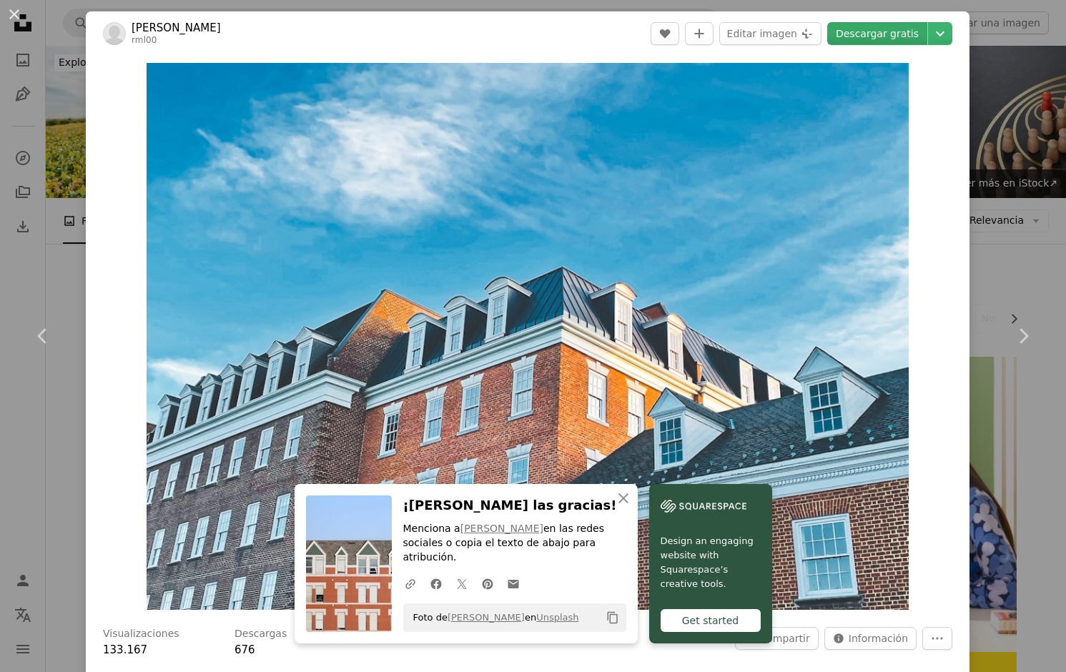
click at [880, 24] on link "Descargar gratis" at bounding box center [877, 33] width 100 height 23
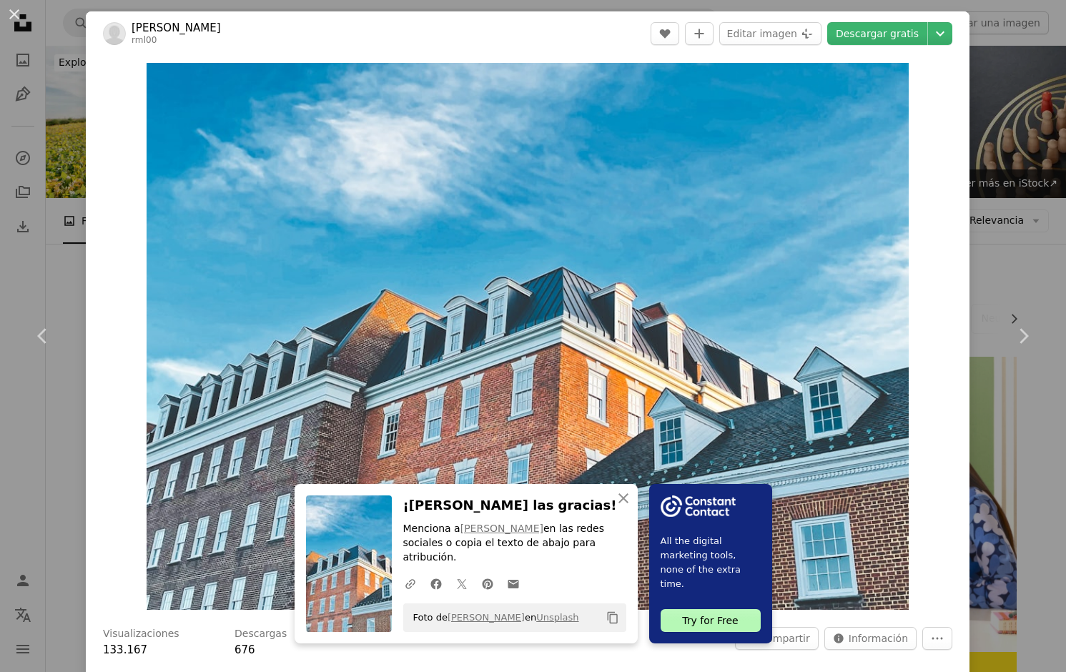
click at [1050, 144] on div "An X shape Chevron left Chevron right An X shape Cerrar ¡[PERSON_NAME] las grac…" at bounding box center [533, 336] width 1066 height 672
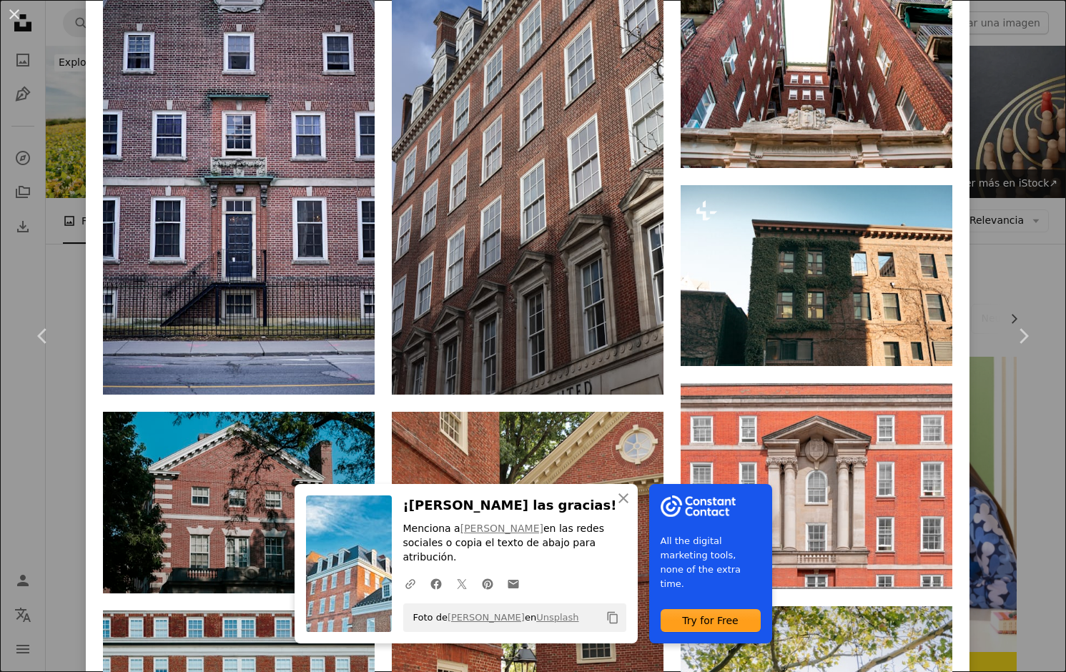
scroll to position [1246, 0]
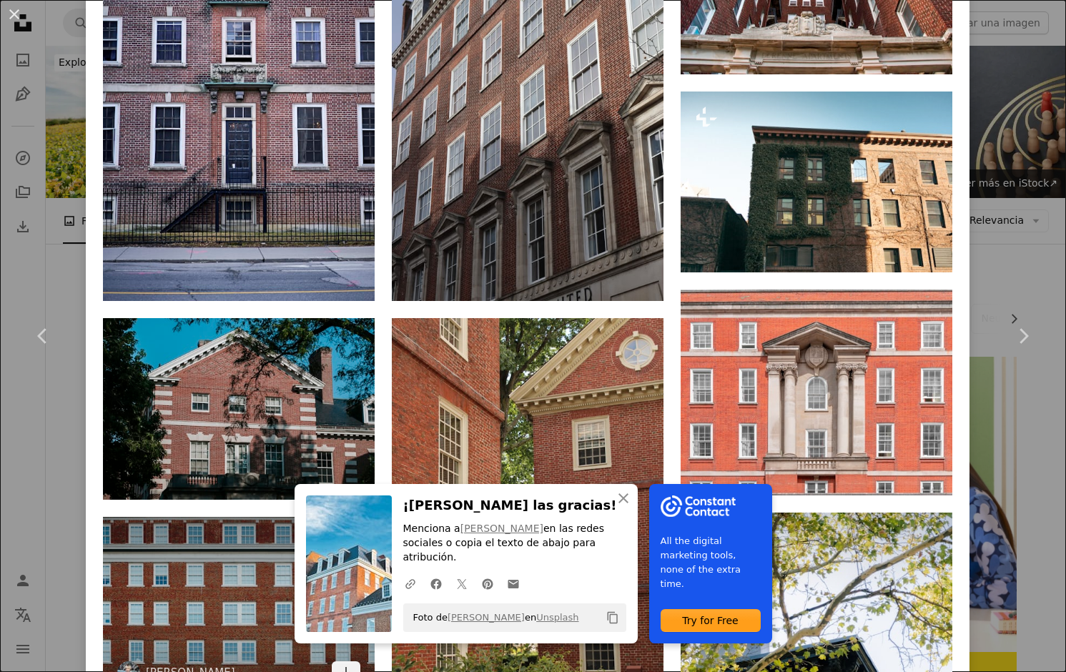
click at [232, 517] on img at bounding box center [239, 607] width 272 height 181
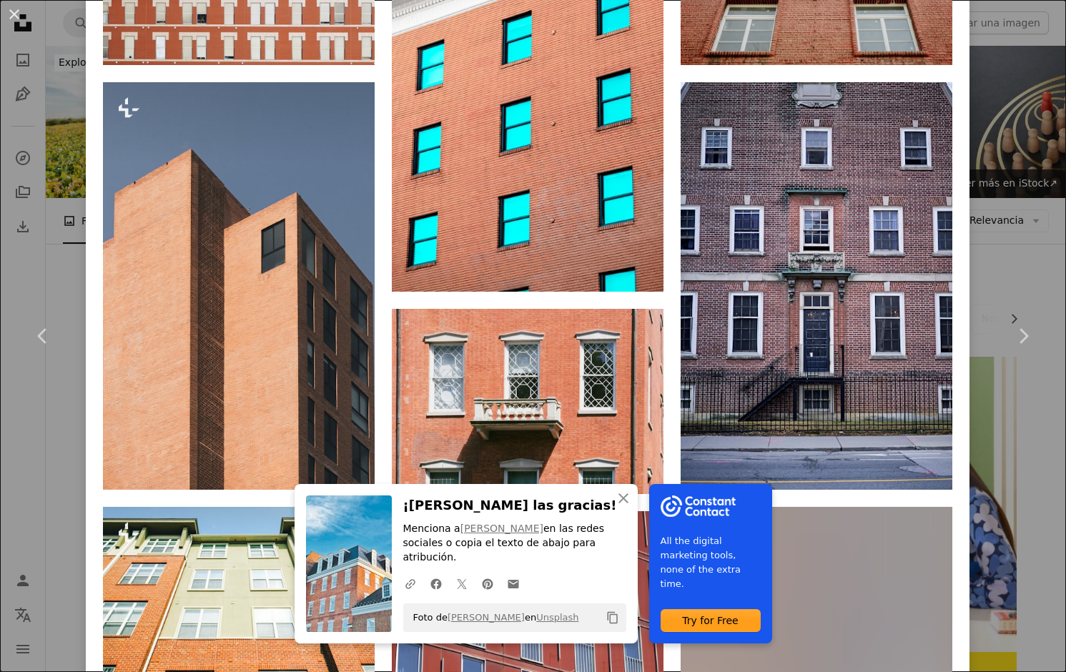
scroll to position [1429, 0]
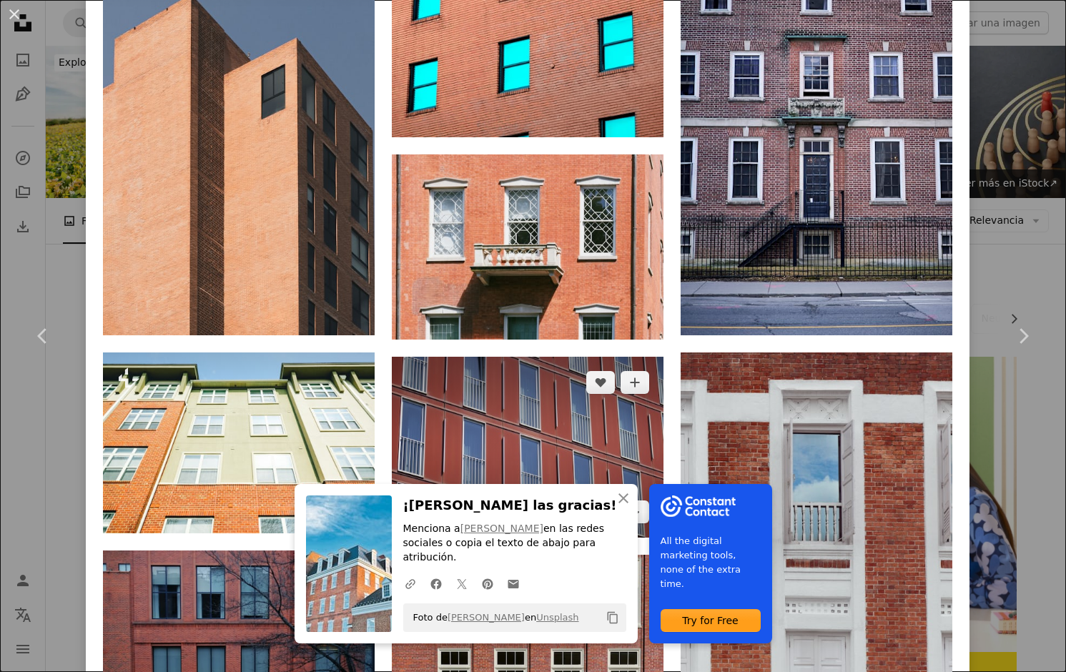
click at [568, 357] on img at bounding box center [528, 447] width 272 height 181
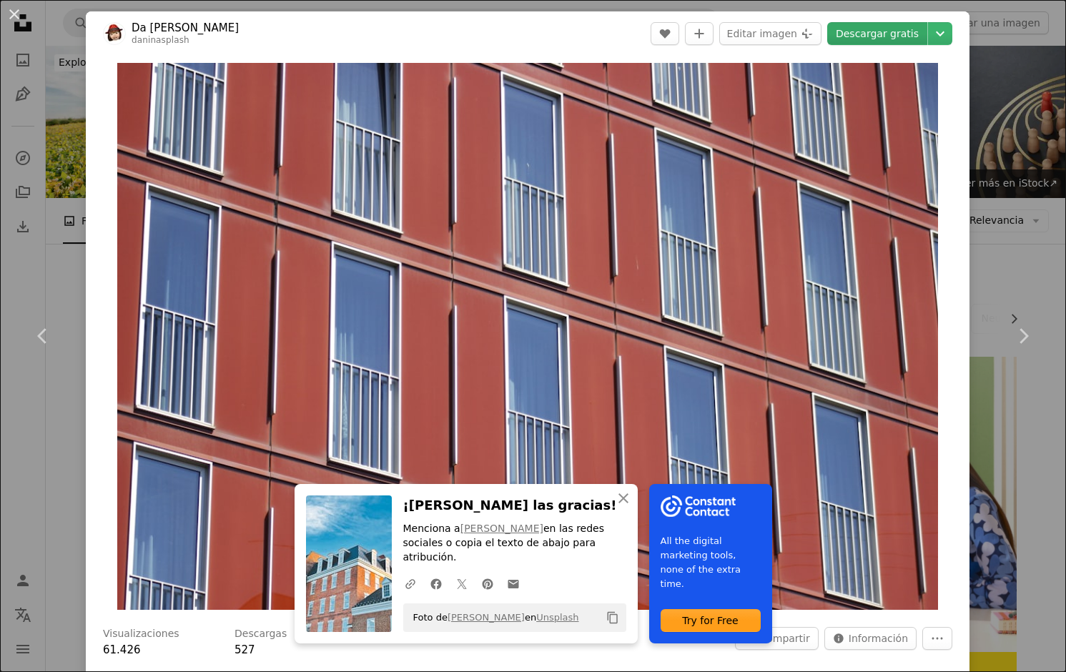
click at [908, 44] on link "Descargar gratis" at bounding box center [877, 33] width 100 height 23
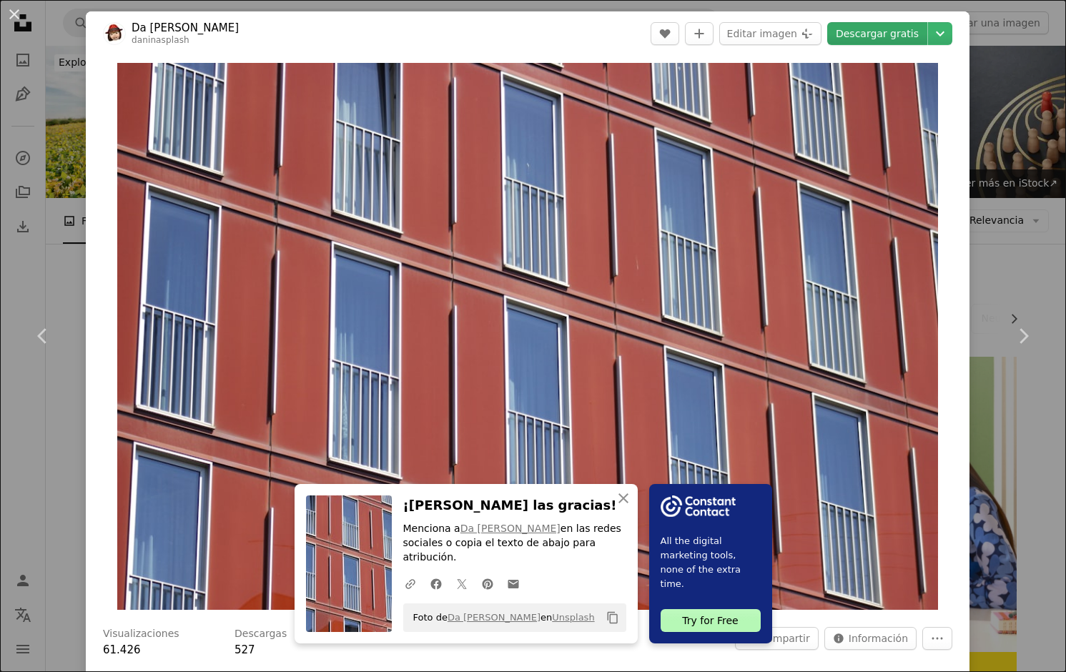
click at [908, 39] on link "Descargar gratis" at bounding box center [877, 33] width 100 height 23
click at [985, 154] on div "An X shape Chevron left Chevron right An X shape Cerrar ¡[PERSON_NAME] las grac…" at bounding box center [533, 336] width 1066 height 672
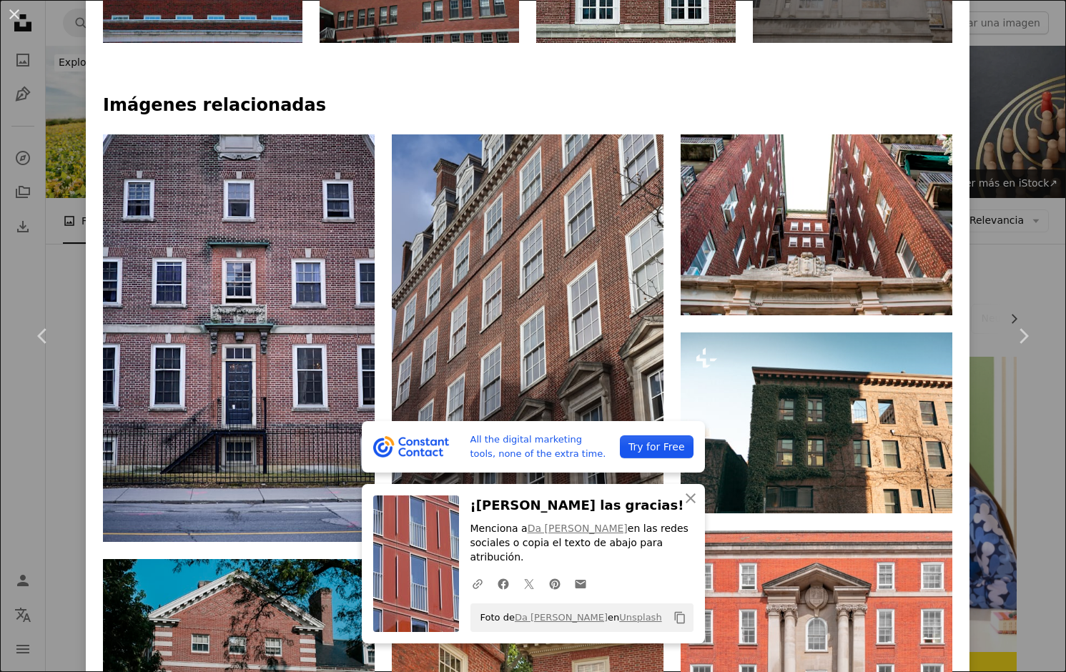
scroll to position [1020, 0]
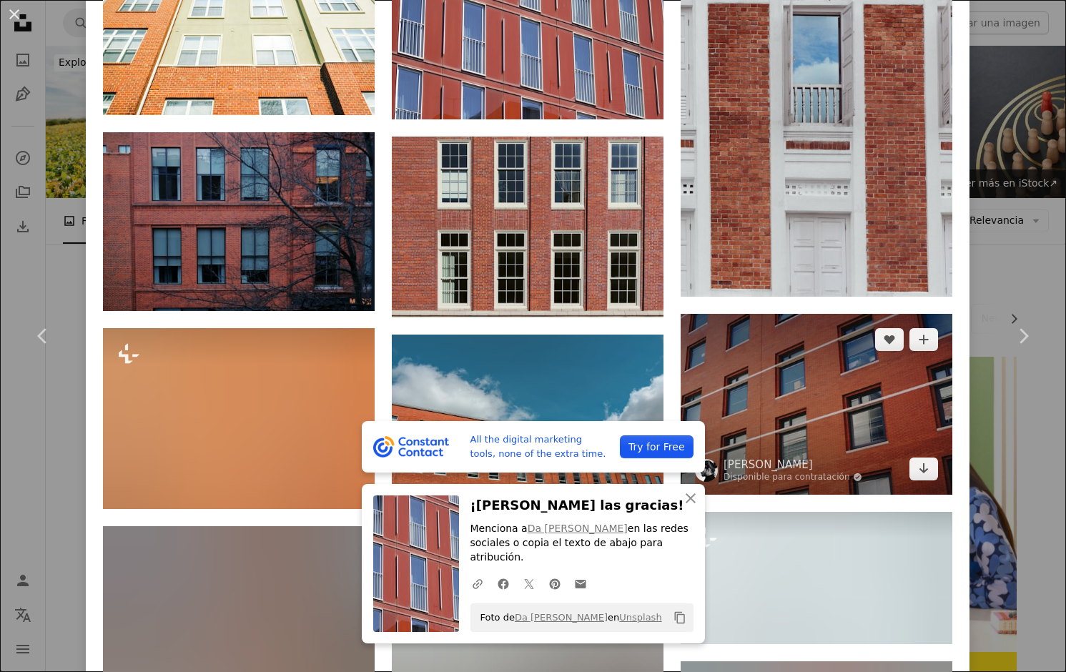
scroll to position [1848, 0]
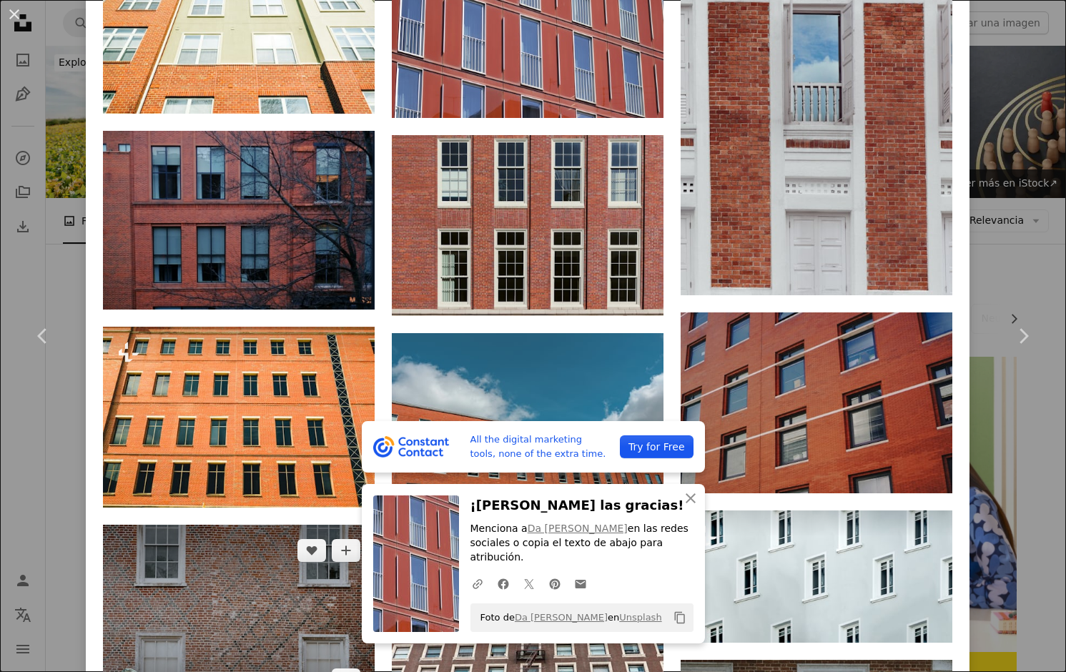
click at [271, 525] on img at bounding box center [239, 615] width 272 height 181
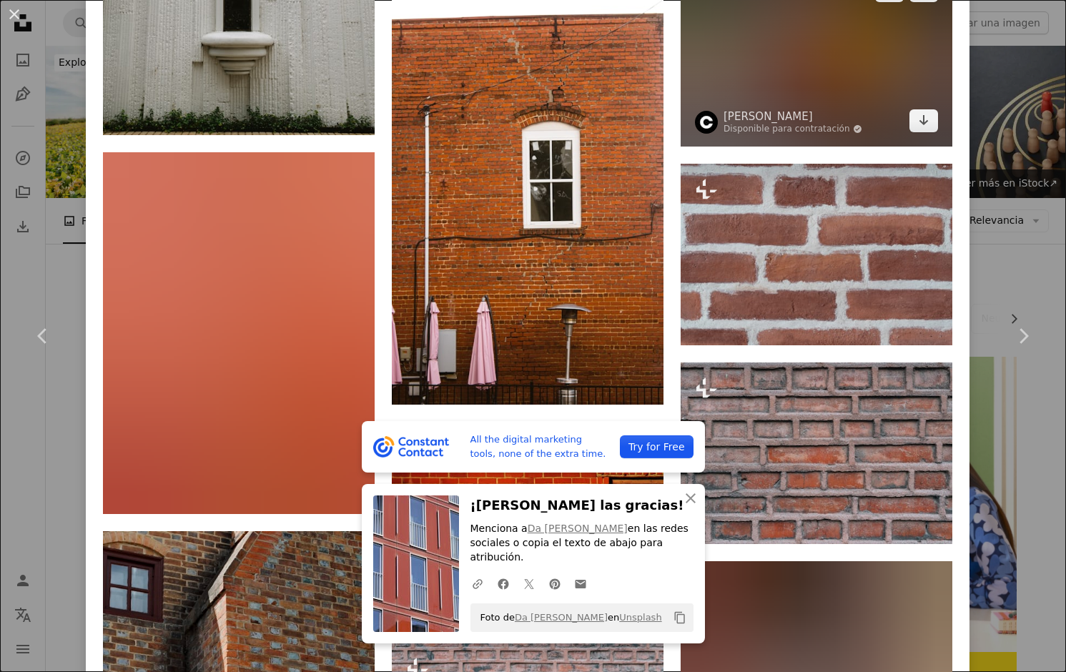
scroll to position [2604, 0]
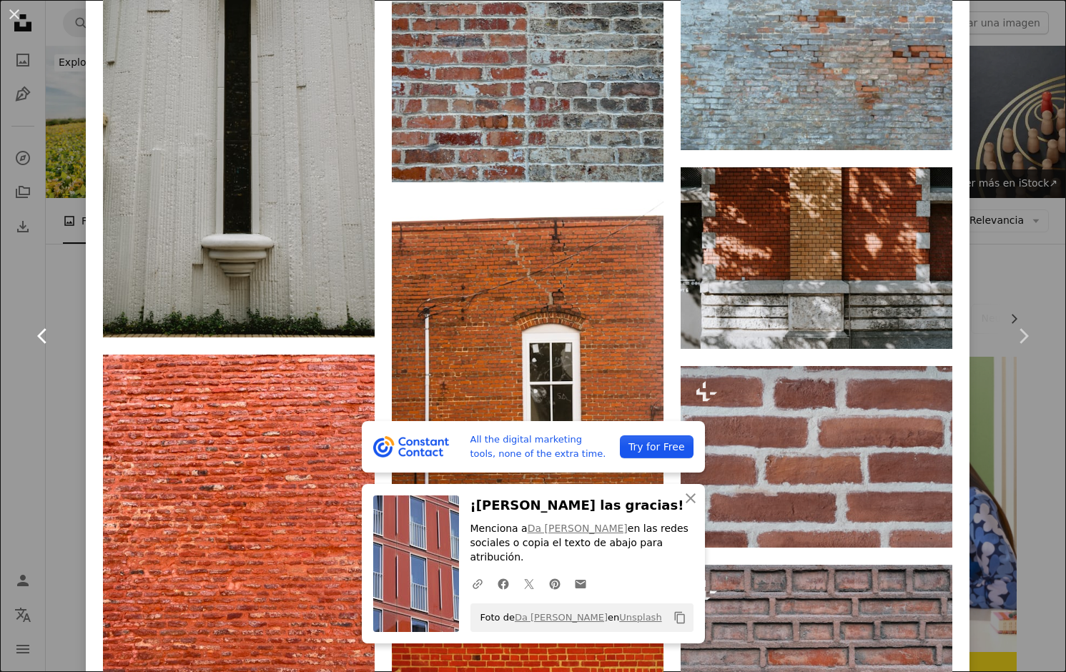
click at [56, 348] on link "Chevron left" at bounding box center [43, 335] width 86 height 137
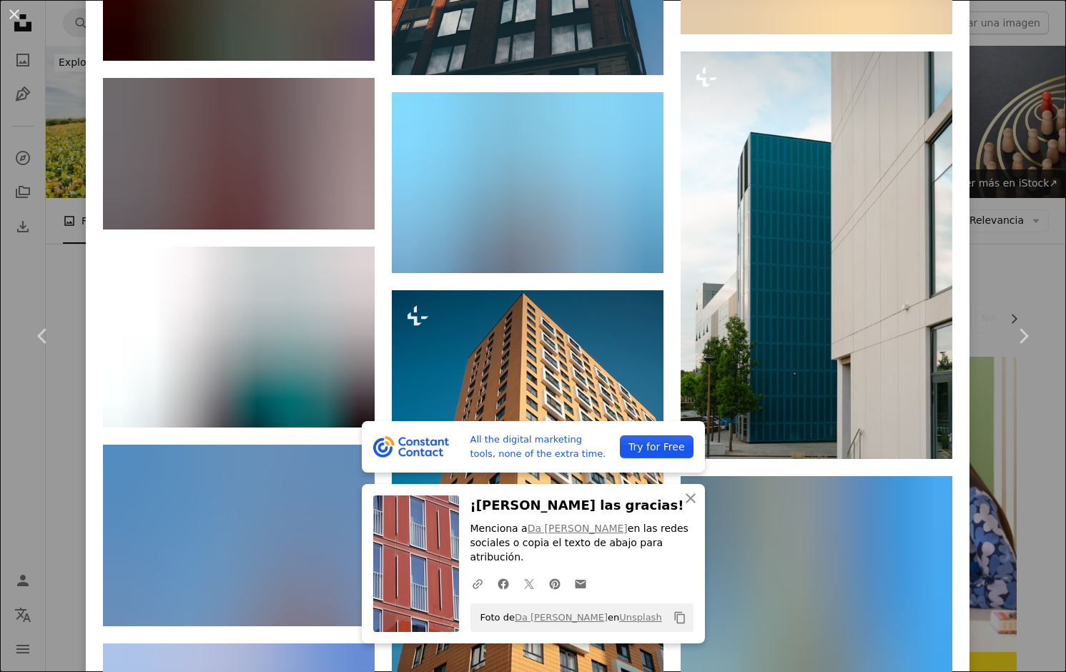
scroll to position [12434, 0]
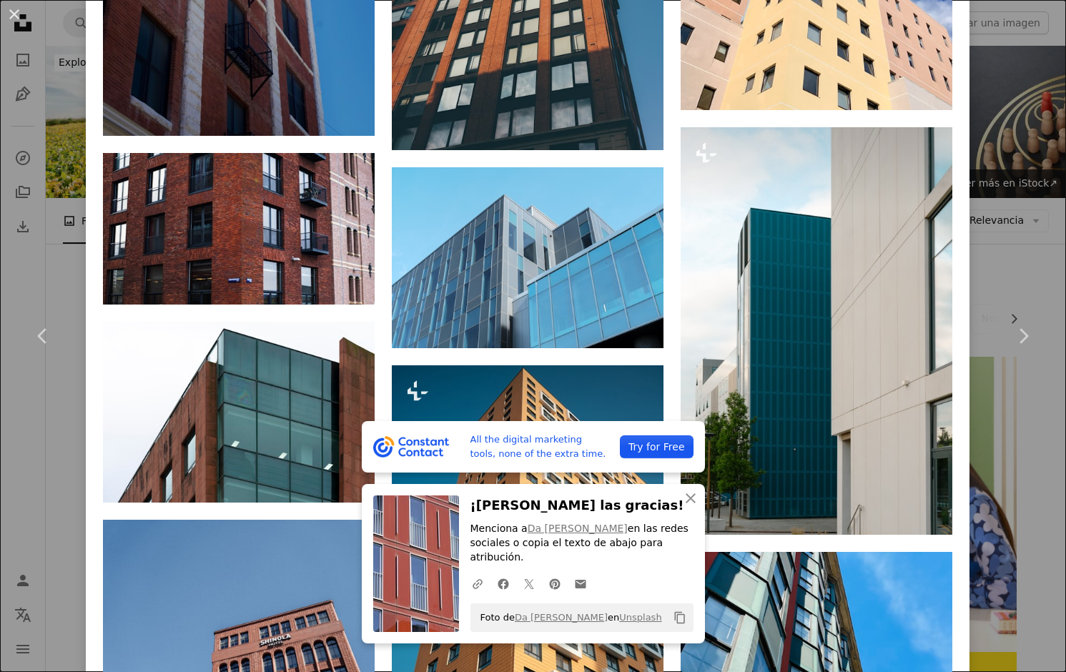
click at [52, 121] on div "An X shape Chevron left Chevron right All the digital marketing tools, none of …" at bounding box center [533, 336] width 1066 height 672
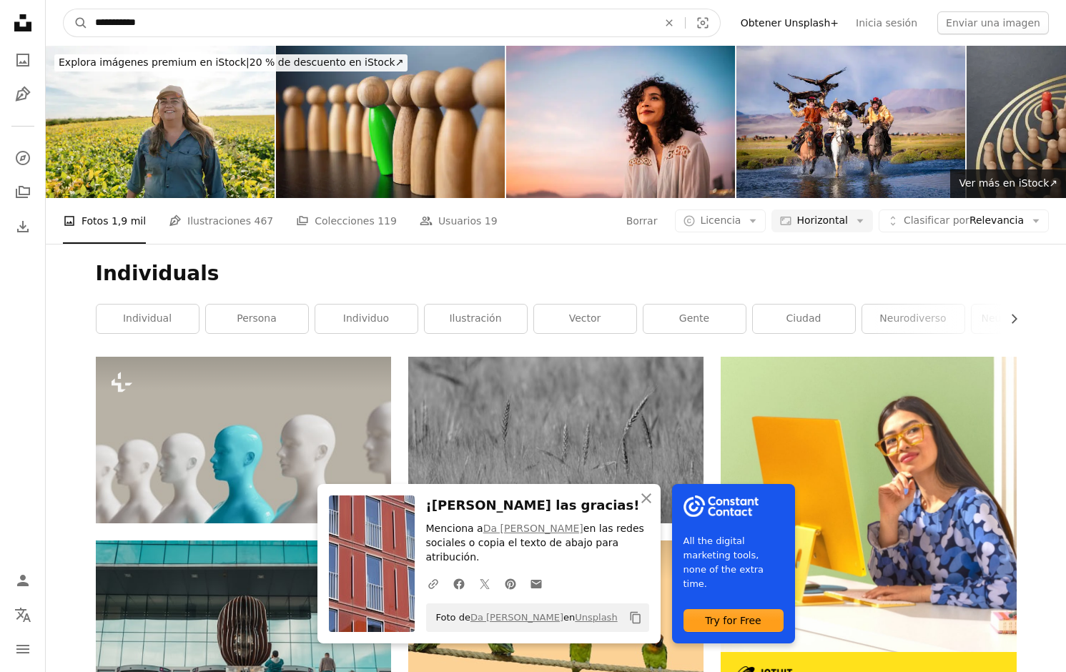
click at [102, 29] on input "**********" at bounding box center [370, 22] width 565 height 27
type input "**********"
click button "A magnifying glass" at bounding box center [76, 22] width 24 height 27
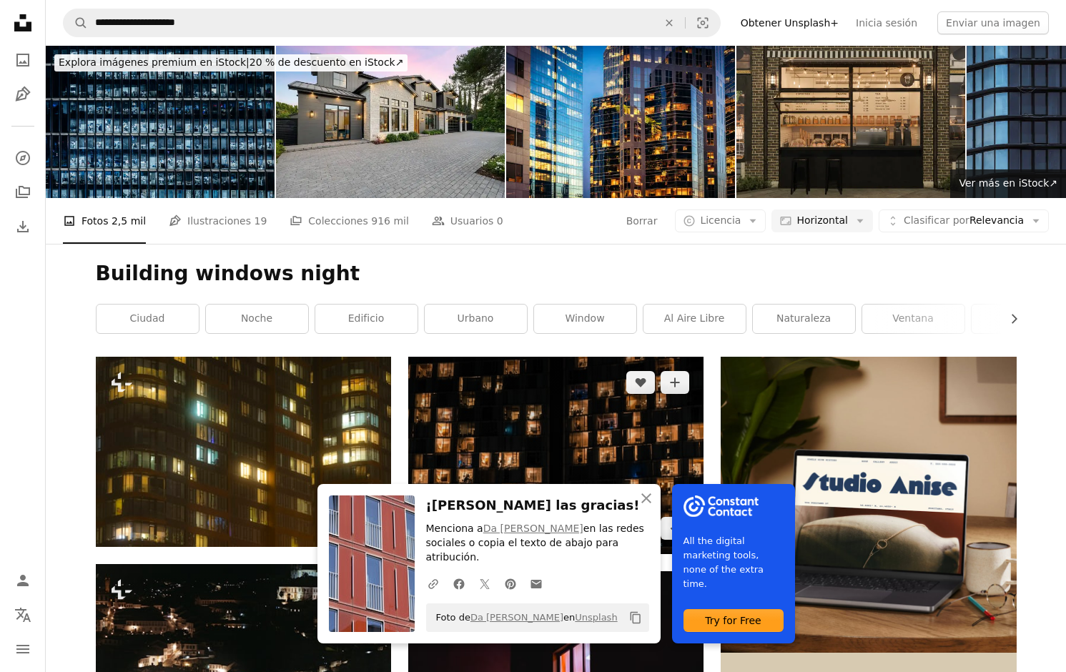
click at [552, 357] on img at bounding box center [555, 455] width 295 height 197
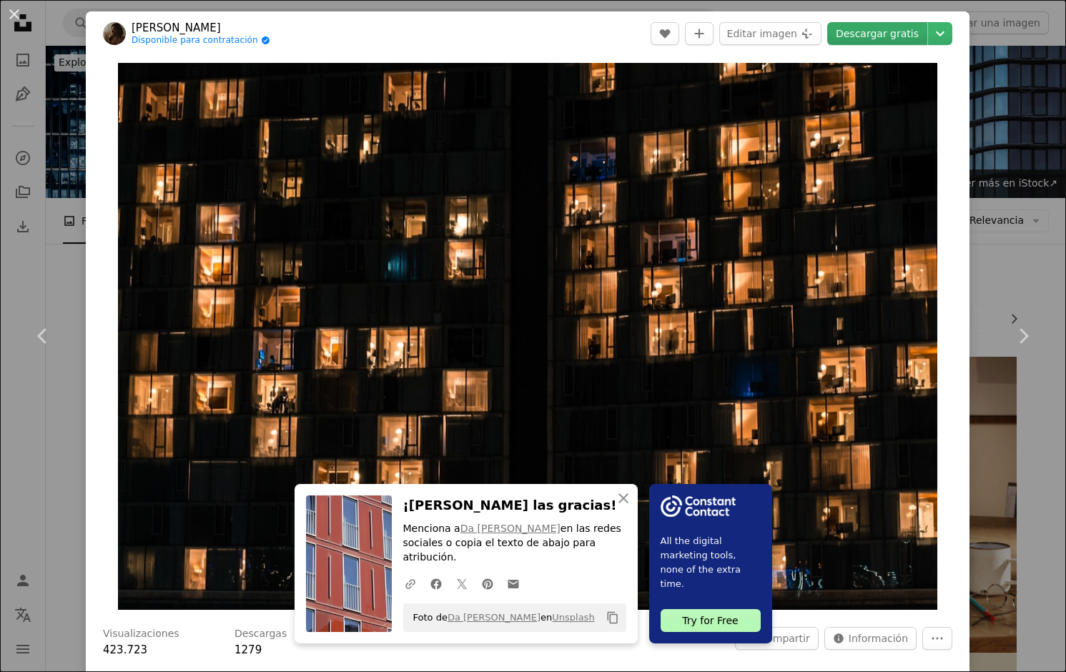
click at [875, 41] on link "Descargar gratis" at bounding box center [877, 33] width 100 height 23
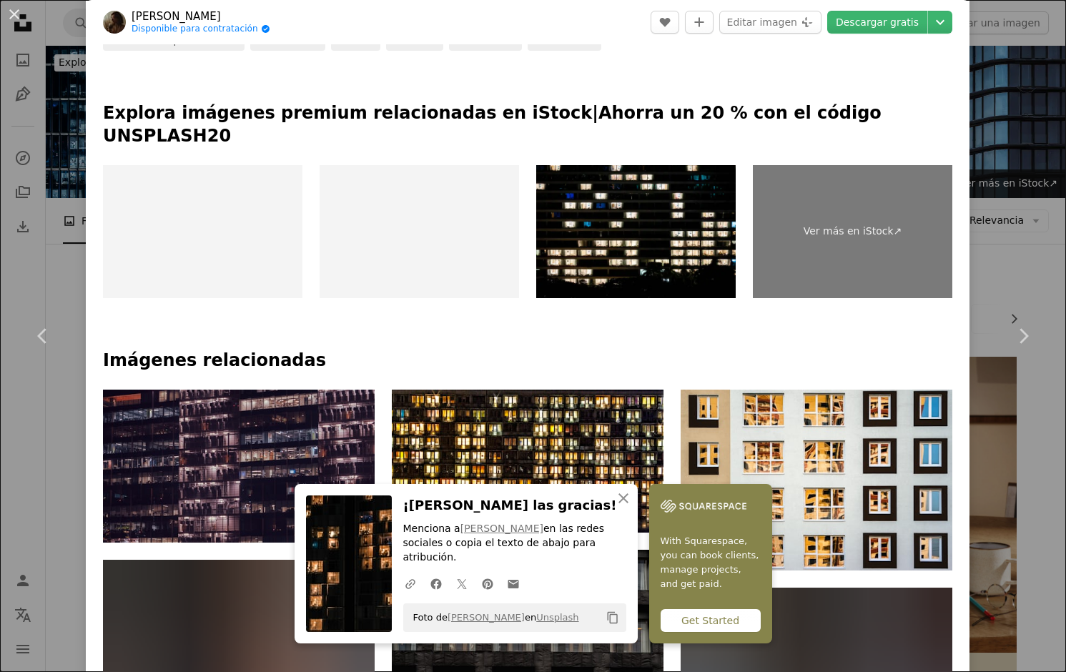
scroll to position [752, 0]
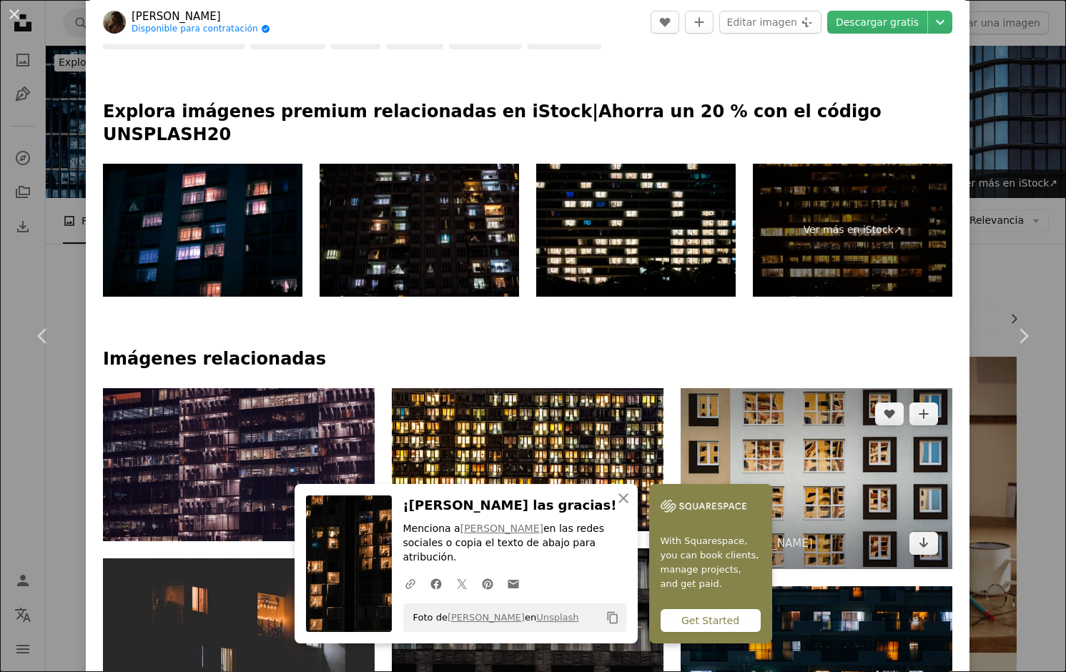
click at [851, 388] on img at bounding box center [816, 478] width 272 height 181
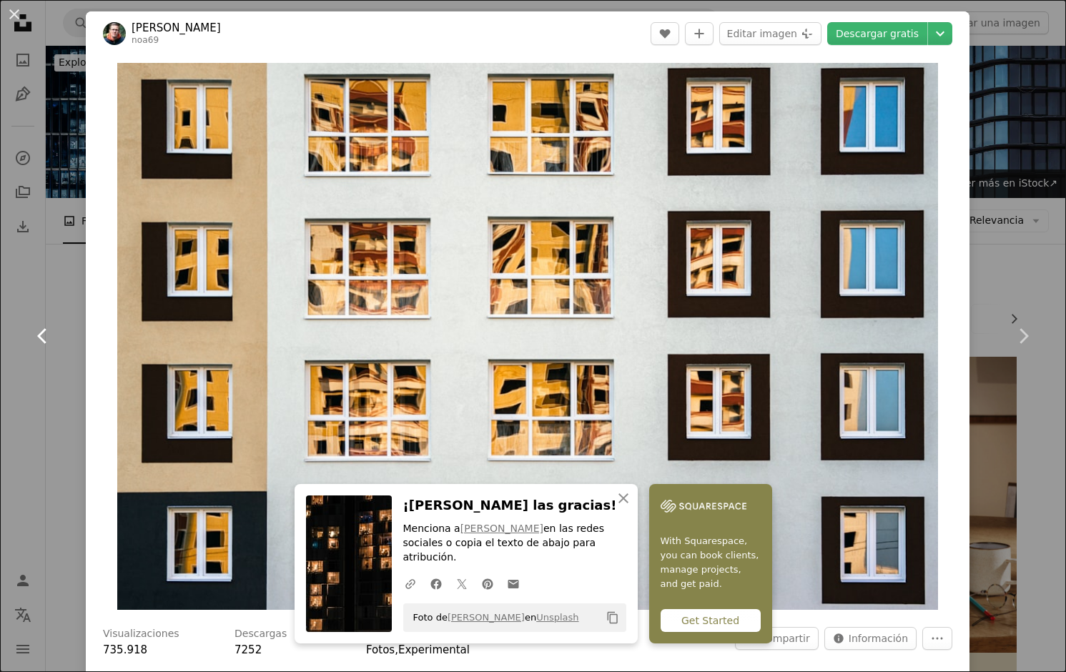
click at [43, 333] on icon "Chevron left" at bounding box center [42, 335] width 23 height 23
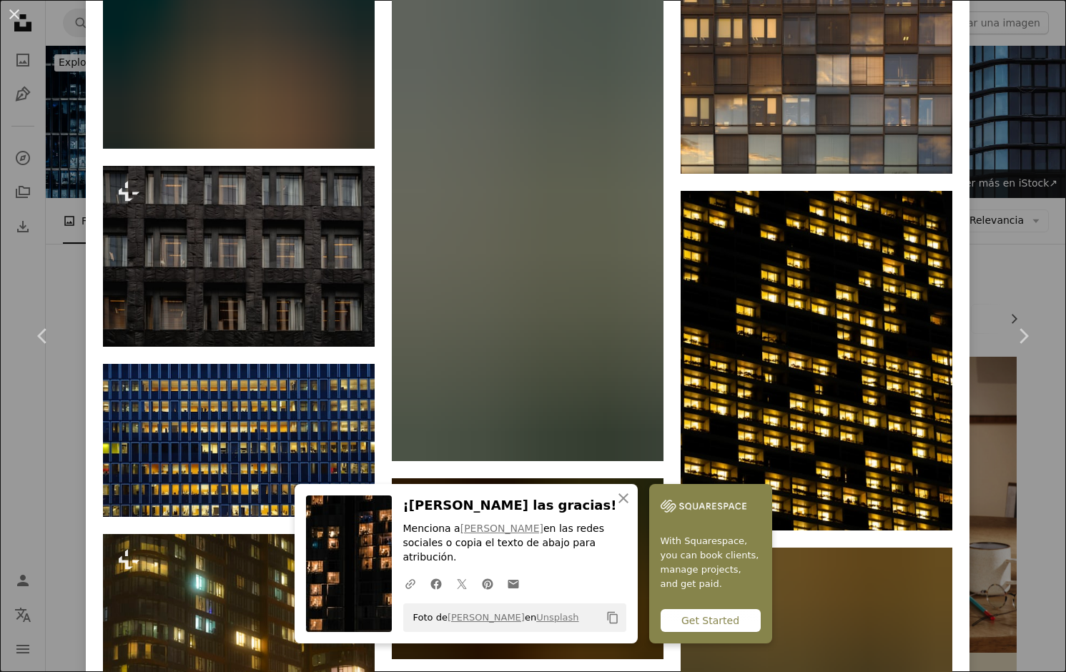
scroll to position [1093, 0]
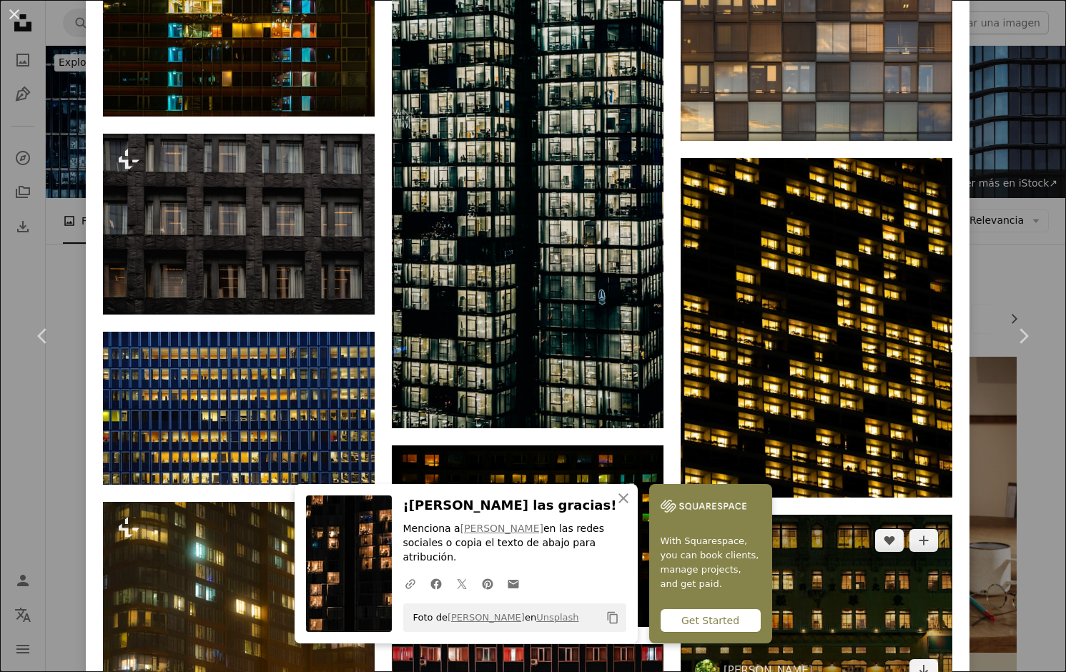
click at [860, 515] on img at bounding box center [816, 605] width 272 height 181
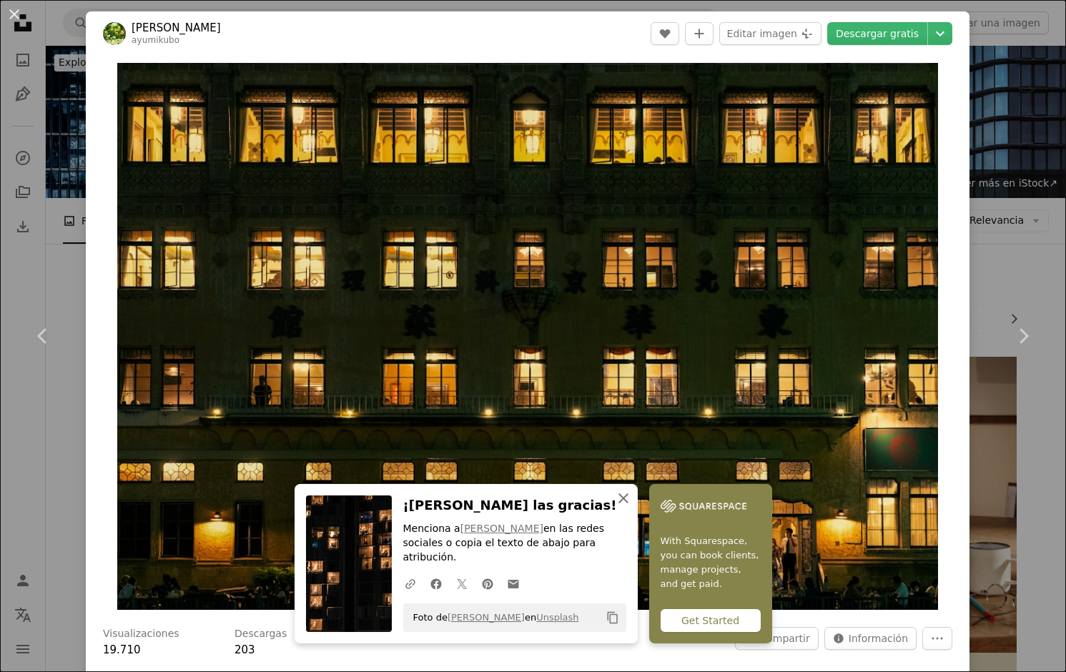
click at [632, 502] on icon "An X shape" at bounding box center [623, 498] width 17 height 17
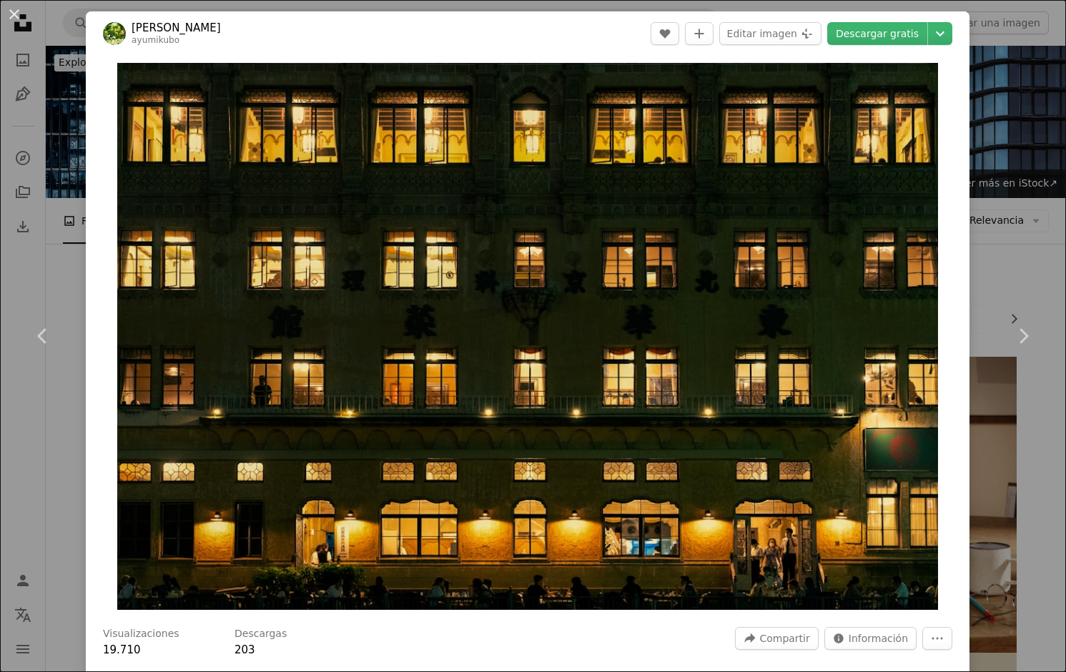
click at [1021, 98] on div "An X shape Chevron left Chevron right [PERSON_NAME] ayumikubo A heart A plus si…" at bounding box center [533, 336] width 1066 height 672
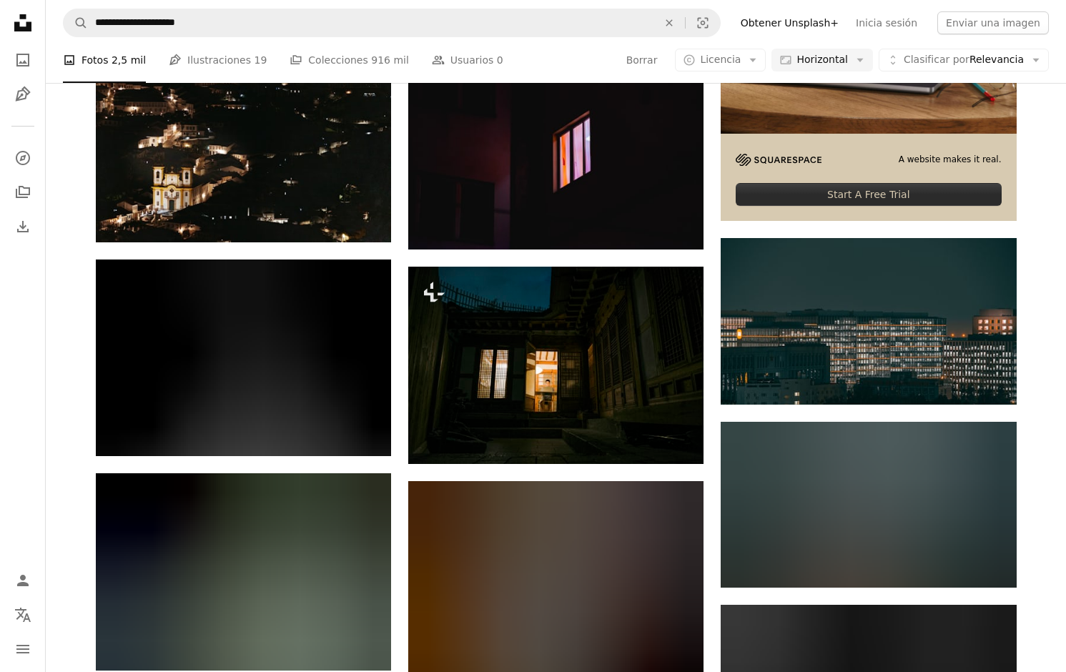
scroll to position [522, 0]
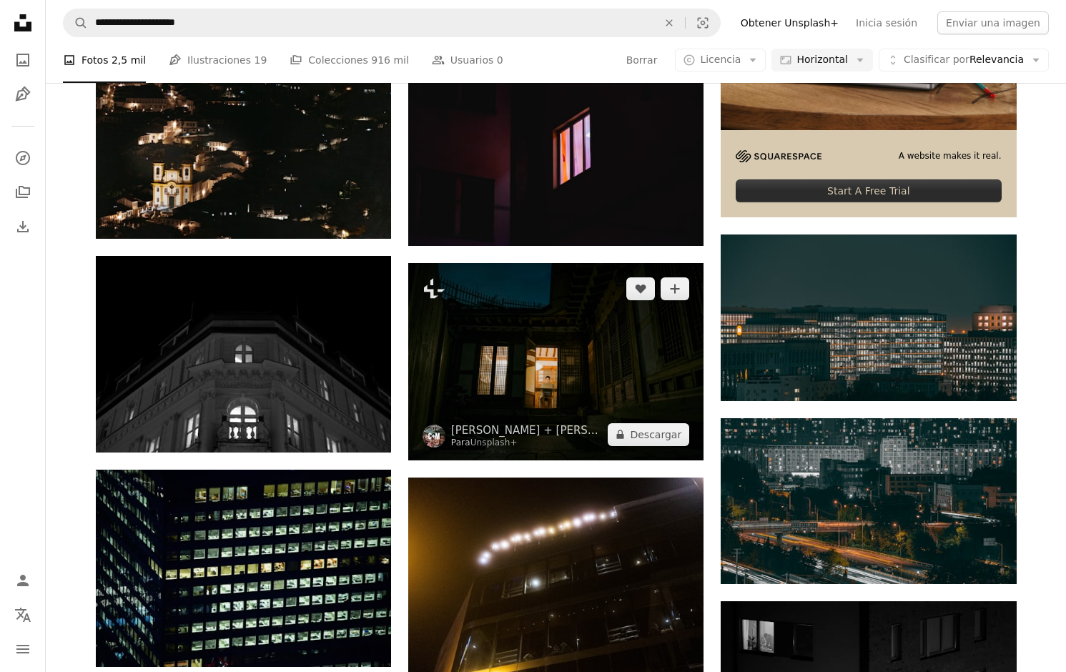
click at [660, 263] on img at bounding box center [555, 361] width 295 height 197
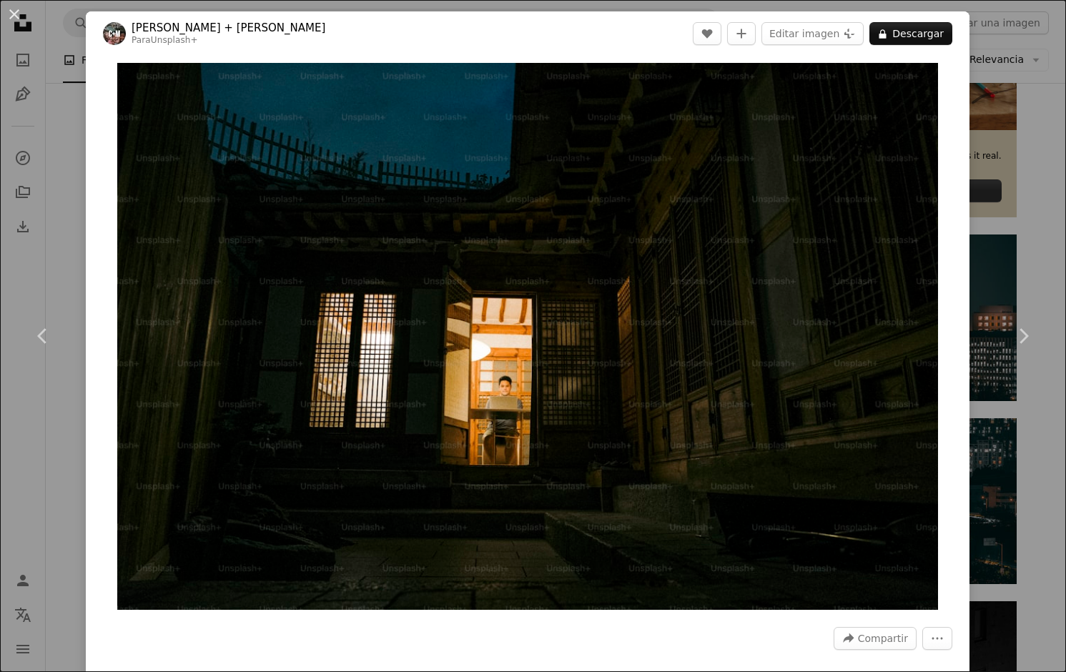
click at [1001, 56] on div "An X shape Chevron left Chevron right [PERSON_NAME] + [PERSON_NAME] Unsplash+ A…" at bounding box center [533, 336] width 1066 height 672
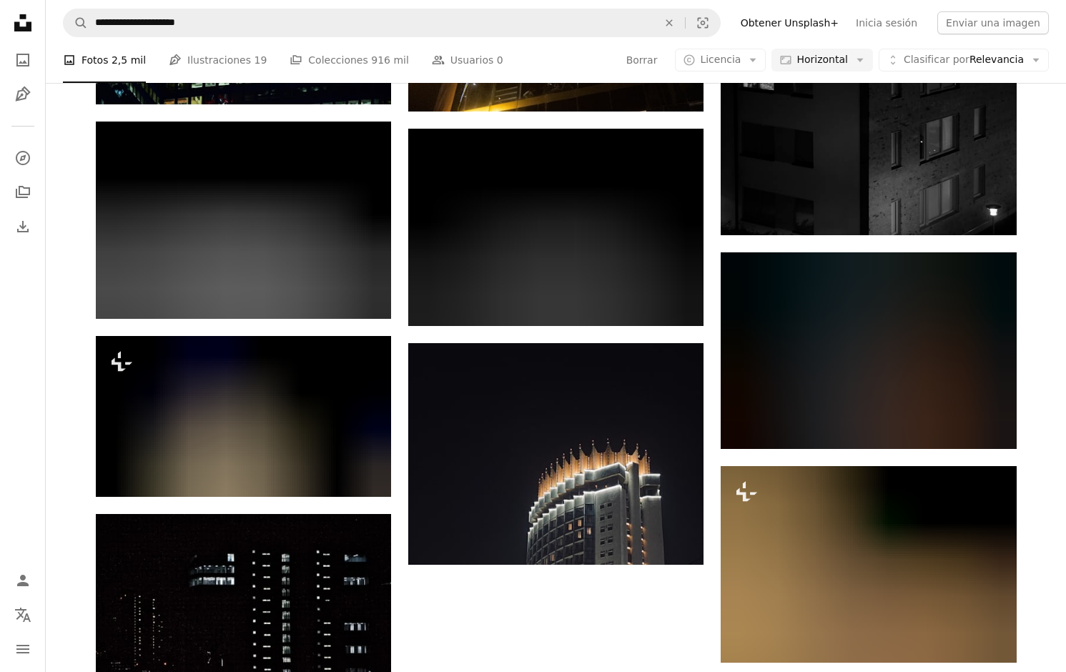
scroll to position [1314, 0]
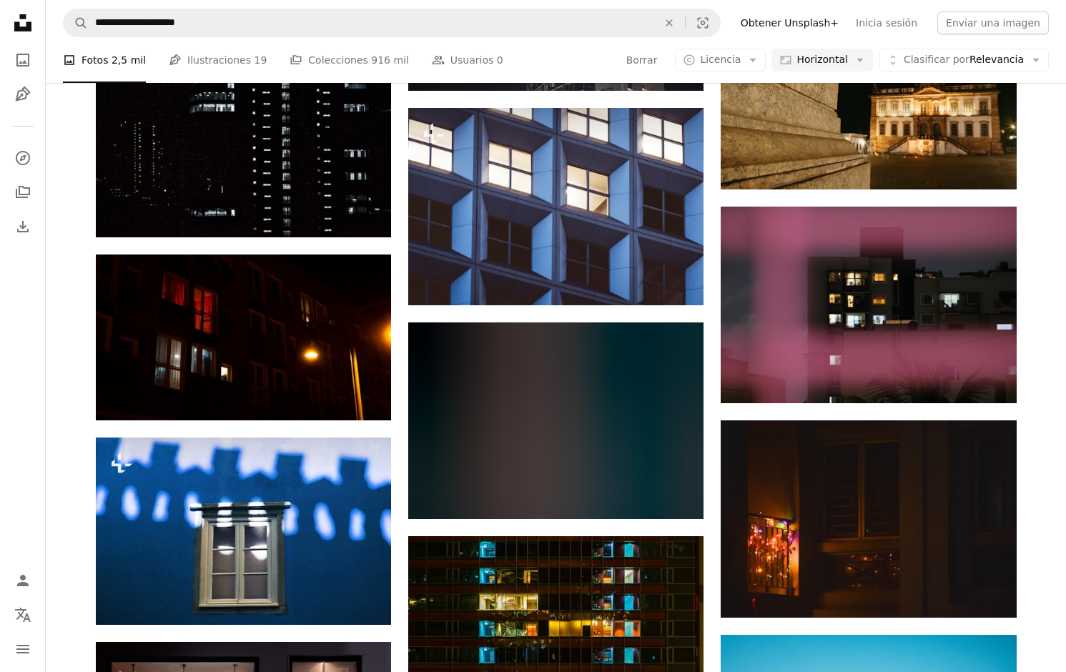
scroll to position [1565, 0]
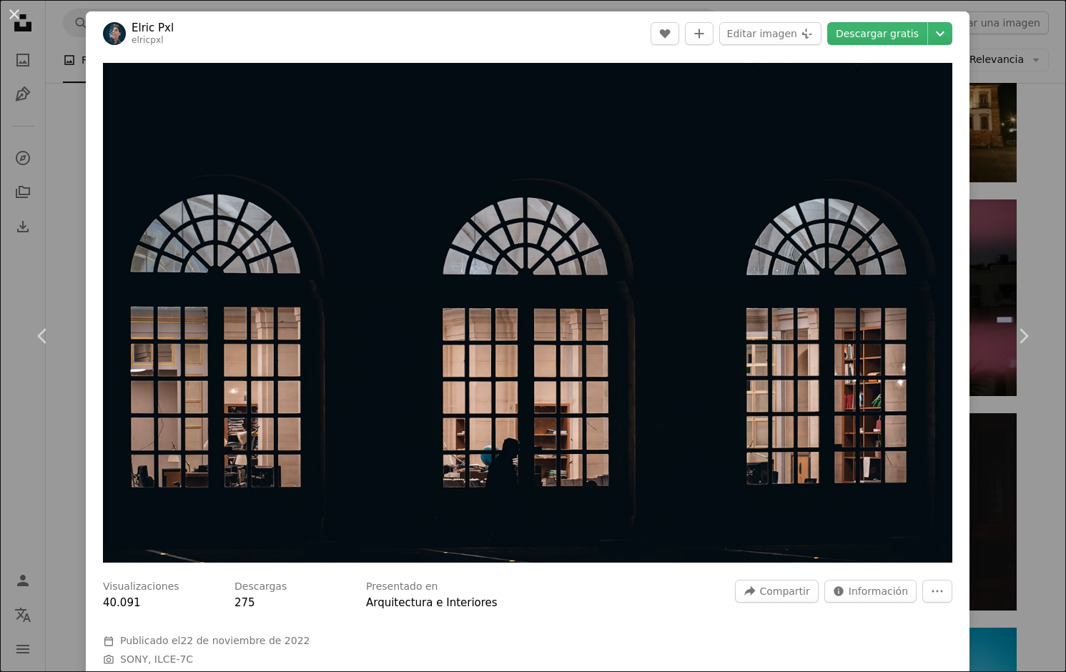
click at [1028, 113] on div "An X shape Chevron left Chevron right Elric Pxl elricpxl A heart A plus sign Ed…" at bounding box center [533, 336] width 1066 height 672
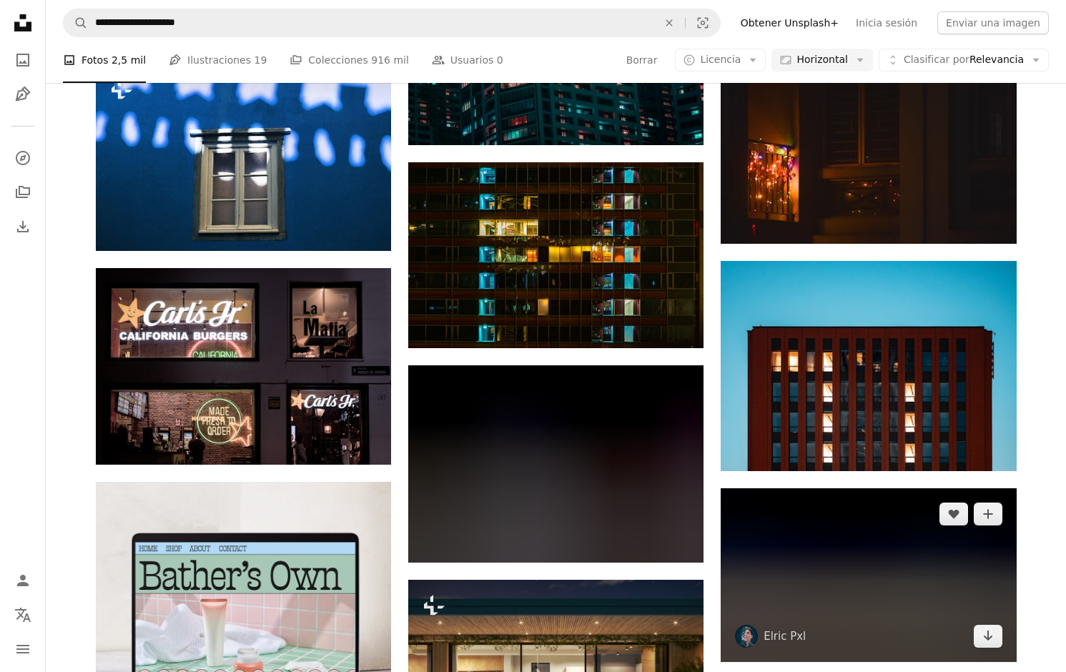
scroll to position [1931, 0]
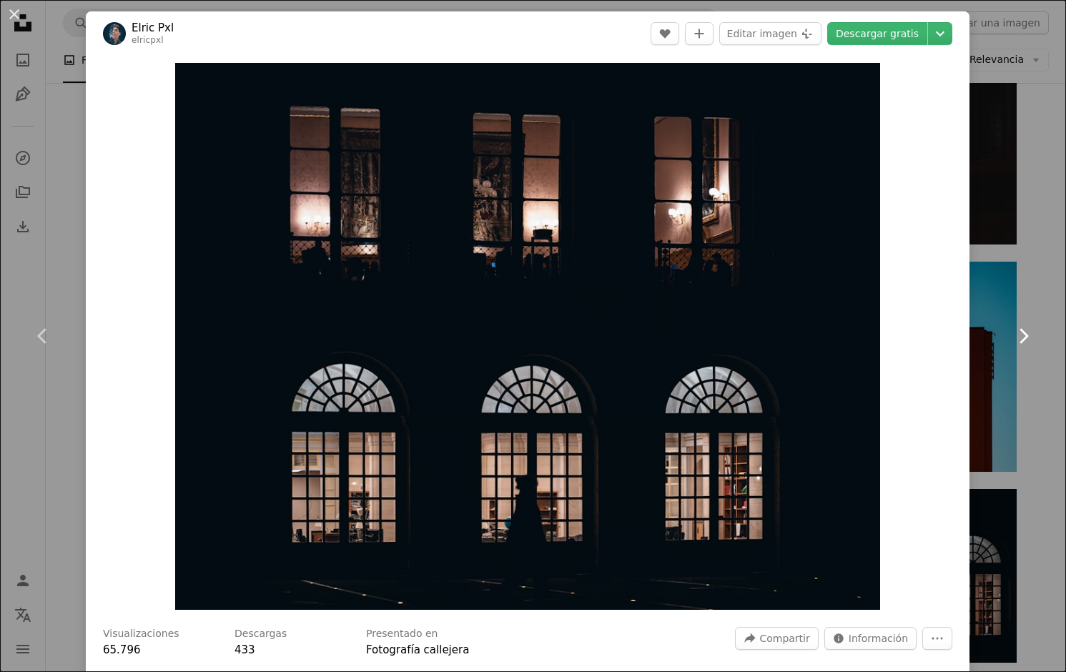
click at [1003, 272] on link "Chevron right" at bounding box center [1023, 335] width 86 height 137
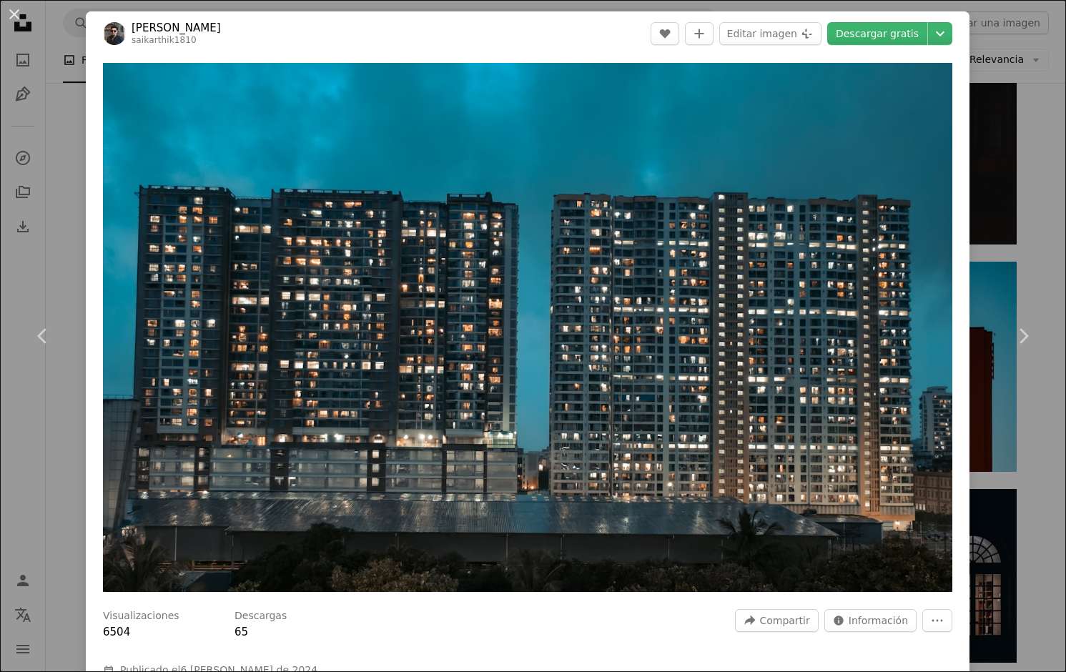
click at [1031, 109] on div "An X shape Chevron left Chevron right [PERSON_NAME] saikarthik1810 A heart A pl…" at bounding box center [533, 336] width 1066 height 672
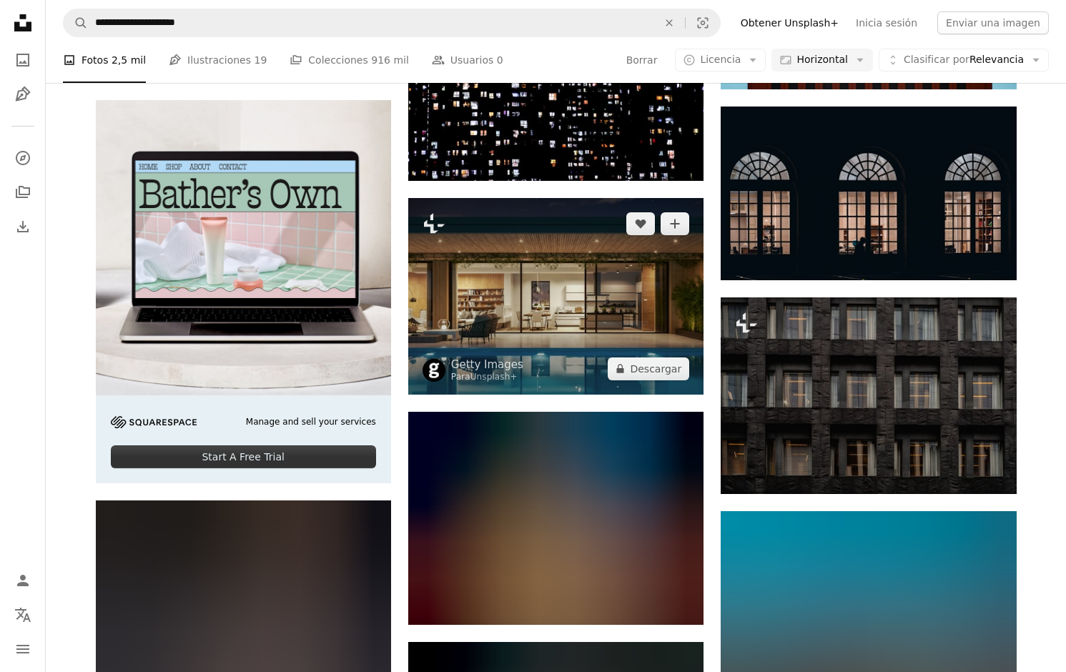
scroll to position [2320, 0]
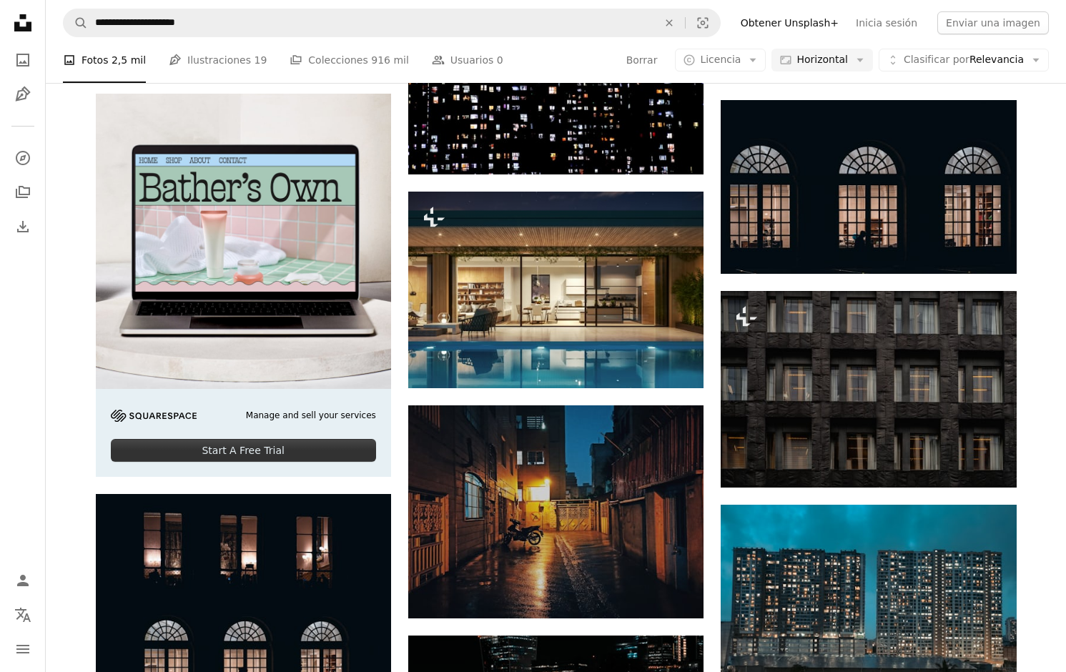
click at [73, 439] on div "Plus sign for Unsplash+ A heart A plus sign [PERSON_NAME] Can Ceyhan Para Unspl…" at bounding box center [556, 595] width 1020 height 5116
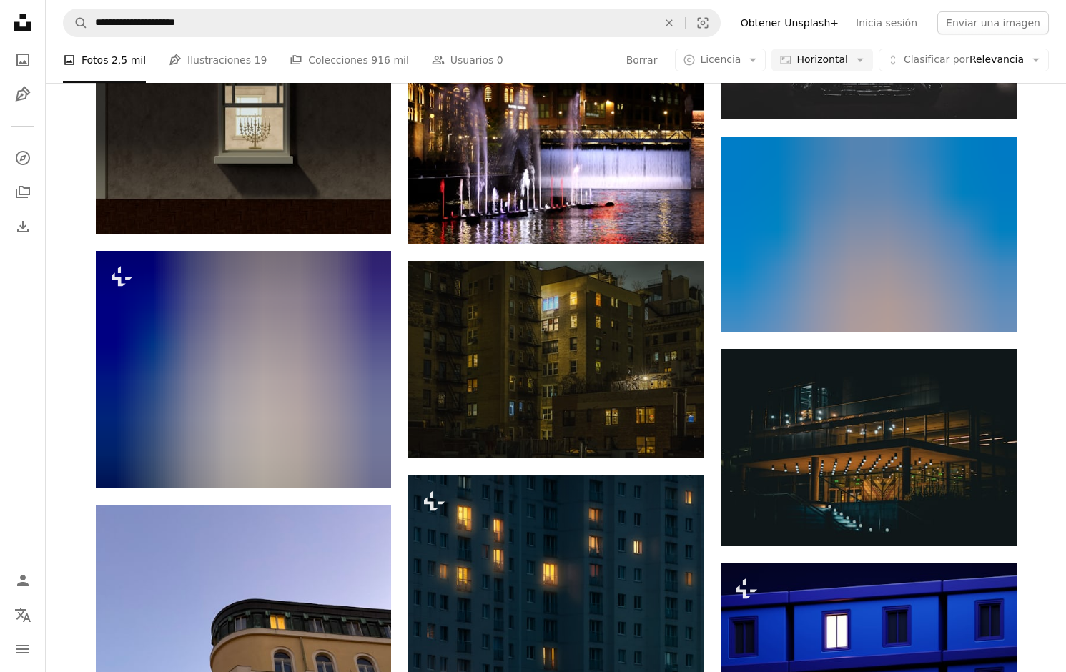
scroll to position [3497, 0]
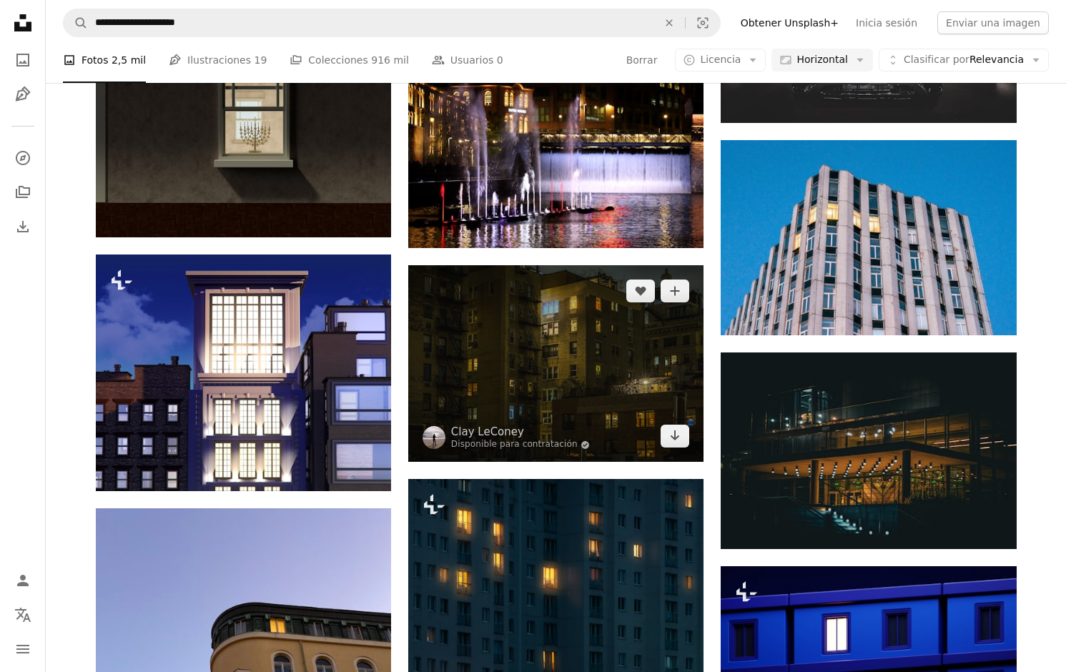
click at [485, 265] on img at bounding box center [555, 363] width 295 height 197
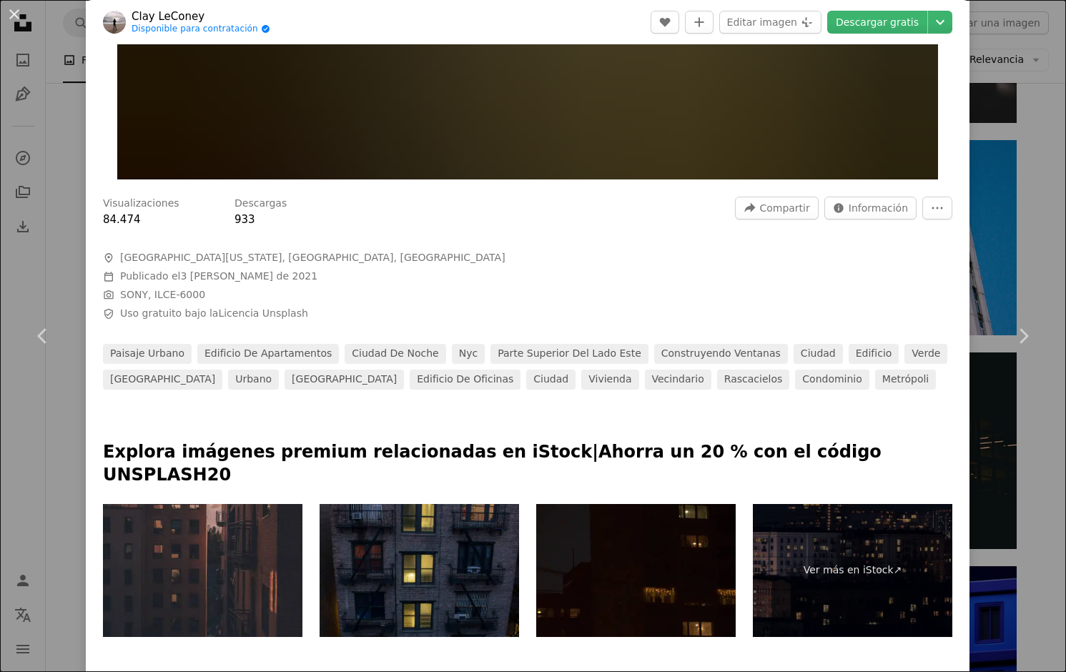
scroll to position [727, 0]
